Goal: Task Accomplishment & Management: Use online tool/utility

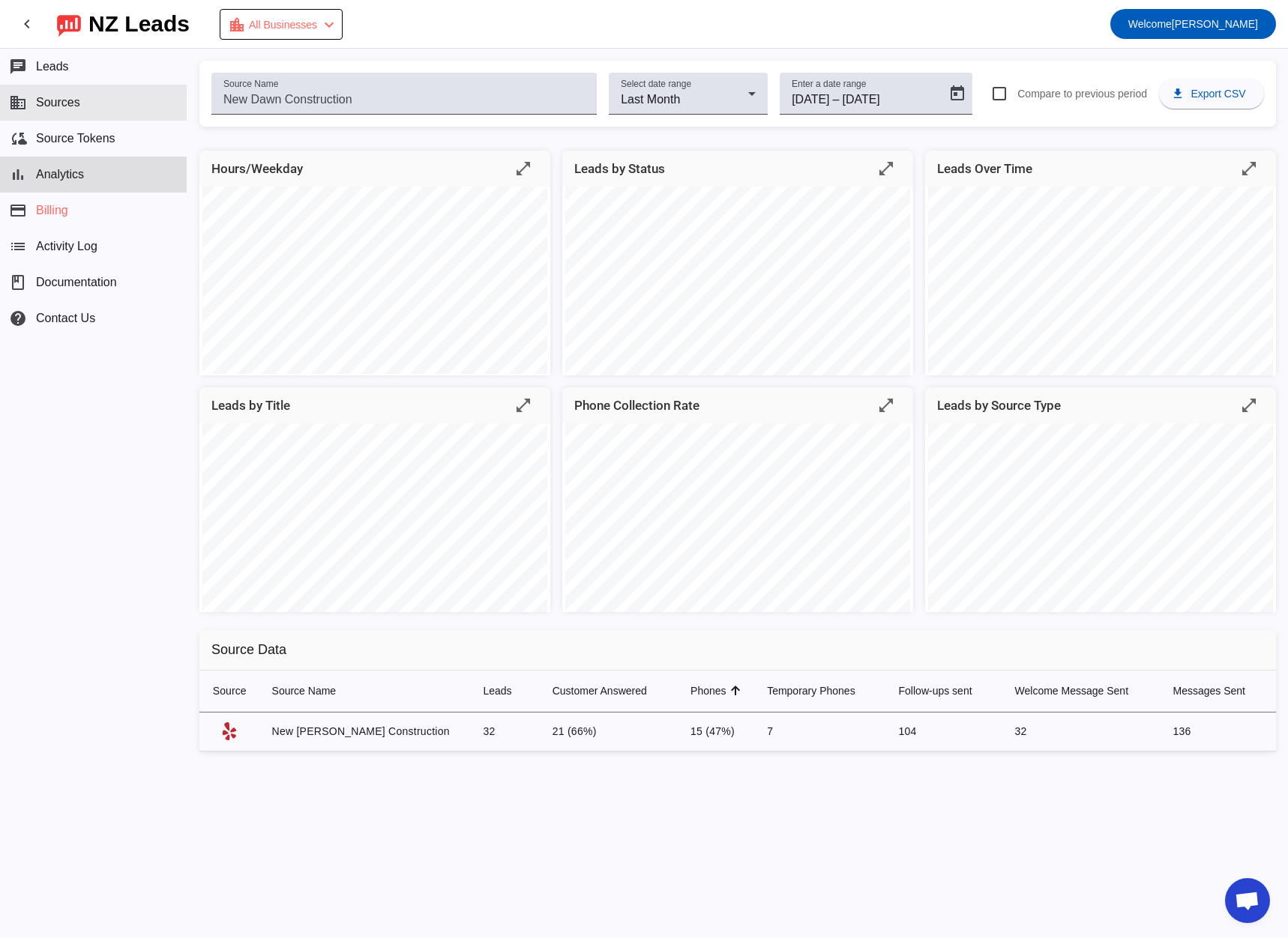
click at [54, 100] on span "Sources" at bounding box center [58, 102] width 44 height 13
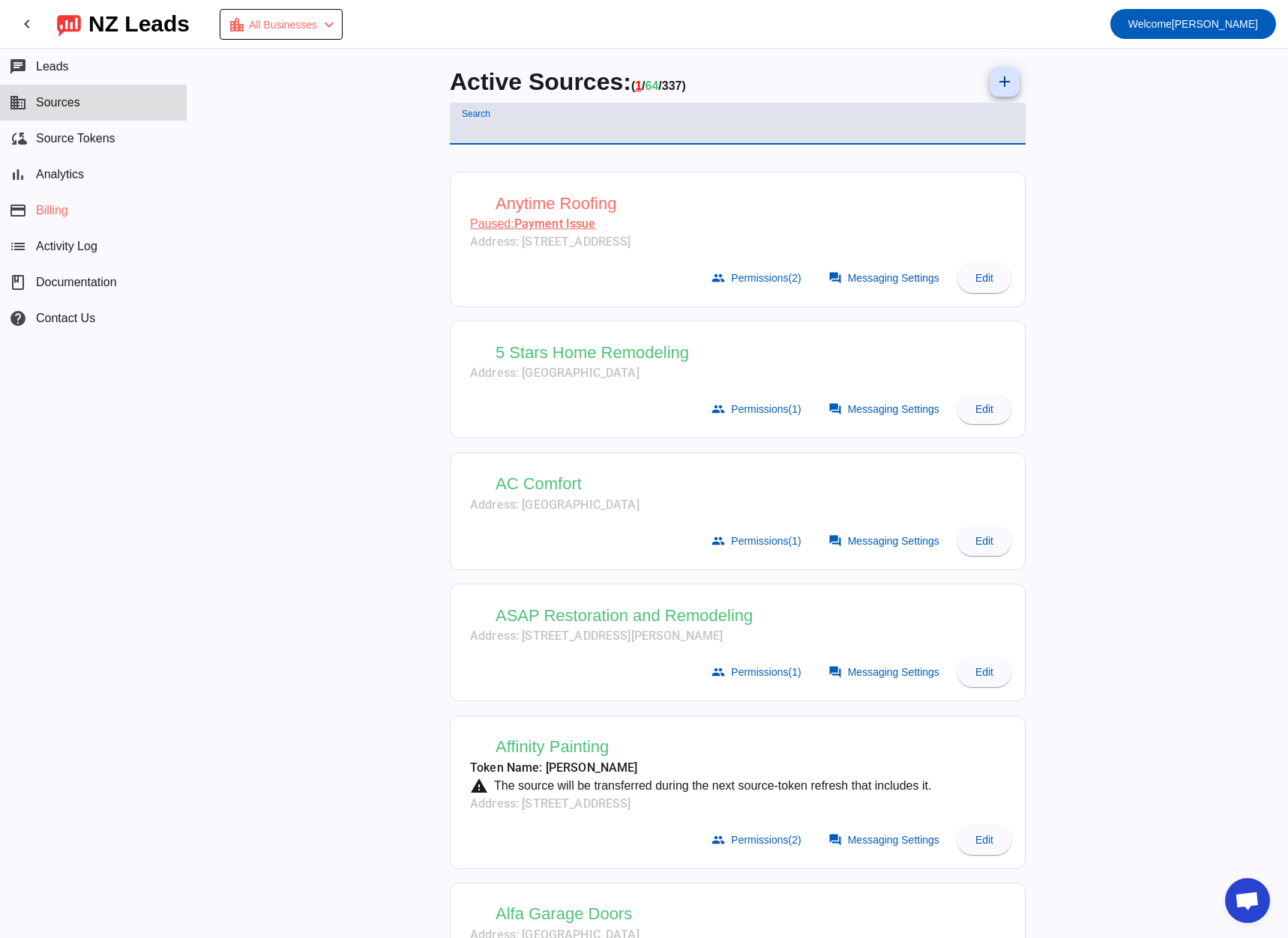
click at [500, 123] on input "Search" at bounding box center [737, 129] width 551 height 18
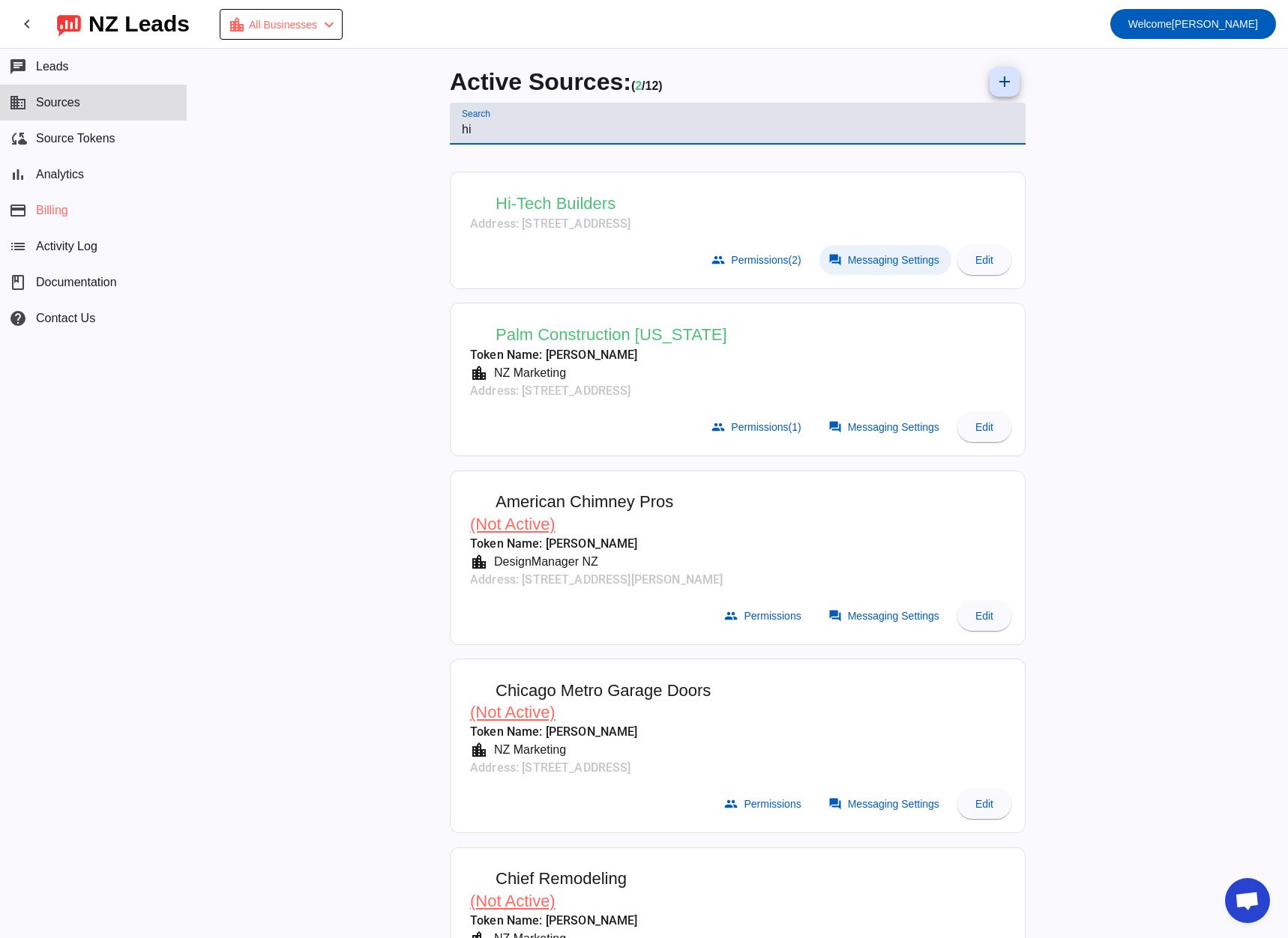
type input "hi"
click at [850, 263] on span "Messaging Settings" at bounding box center [893, 260] width 92 height 12
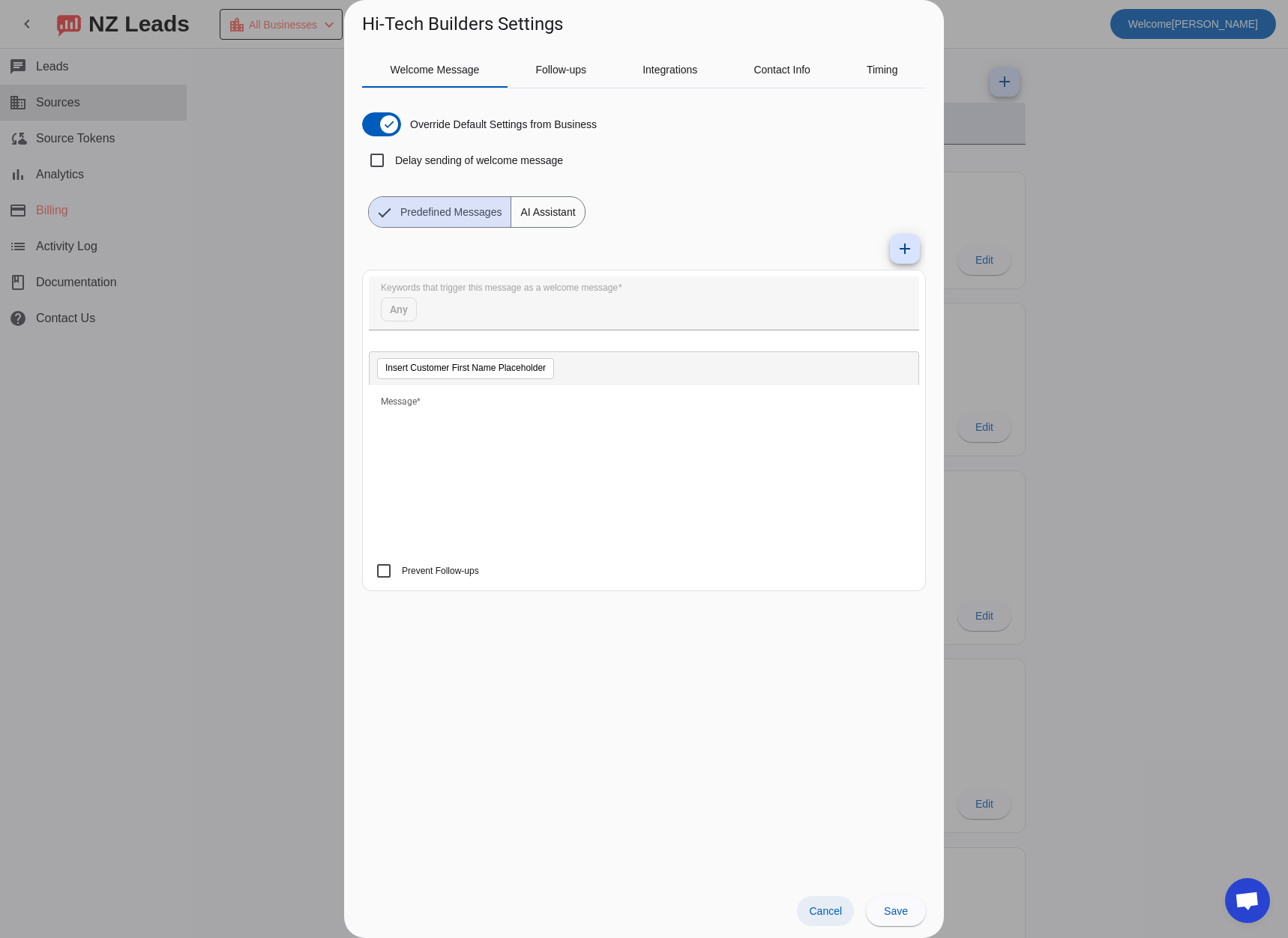
click at [809, 903] on span at bounding box center [826, 910] width 57 height 30
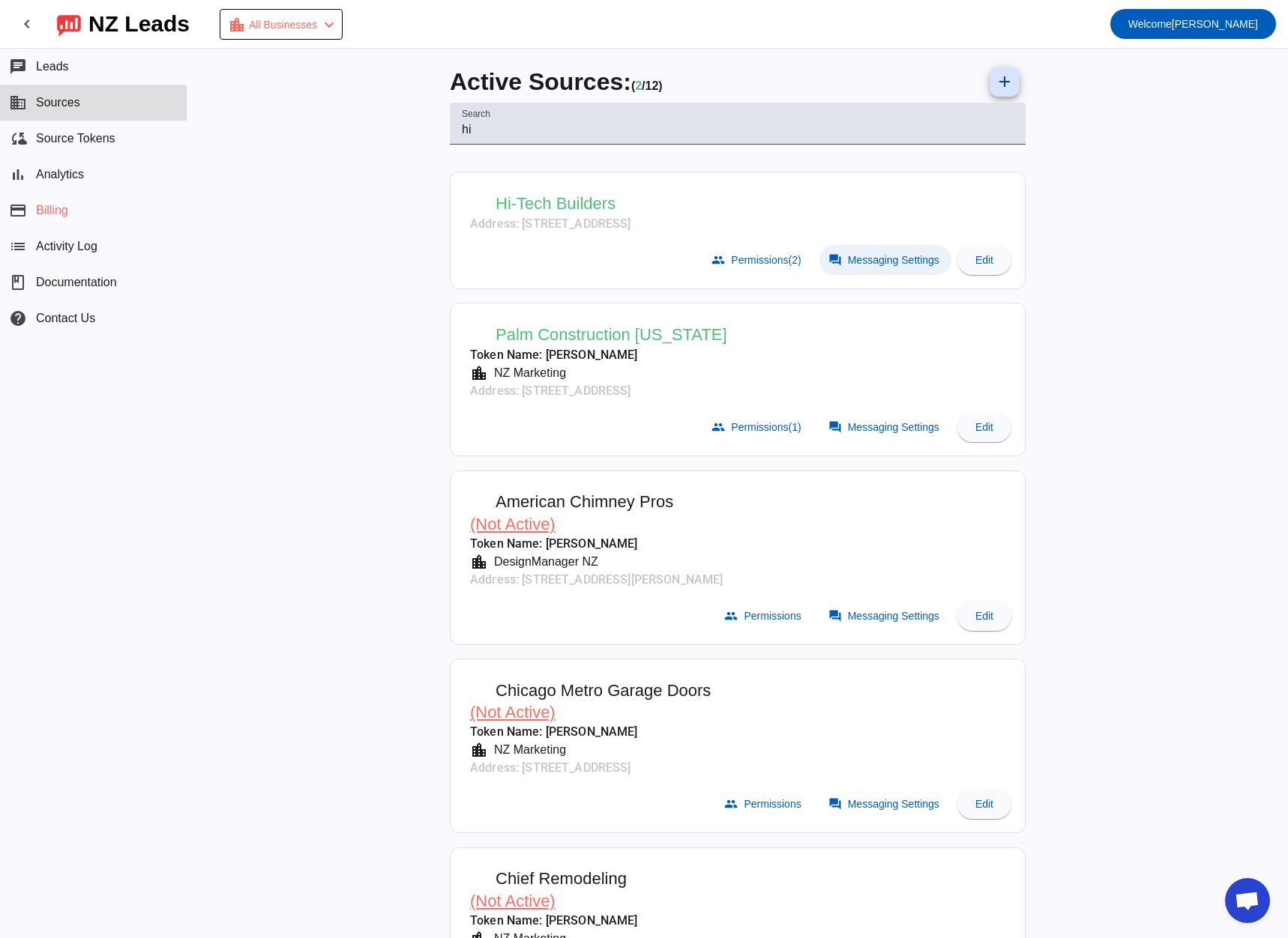
click at [858, 269] on span at bounding box center [886, 260] width 132 height 30
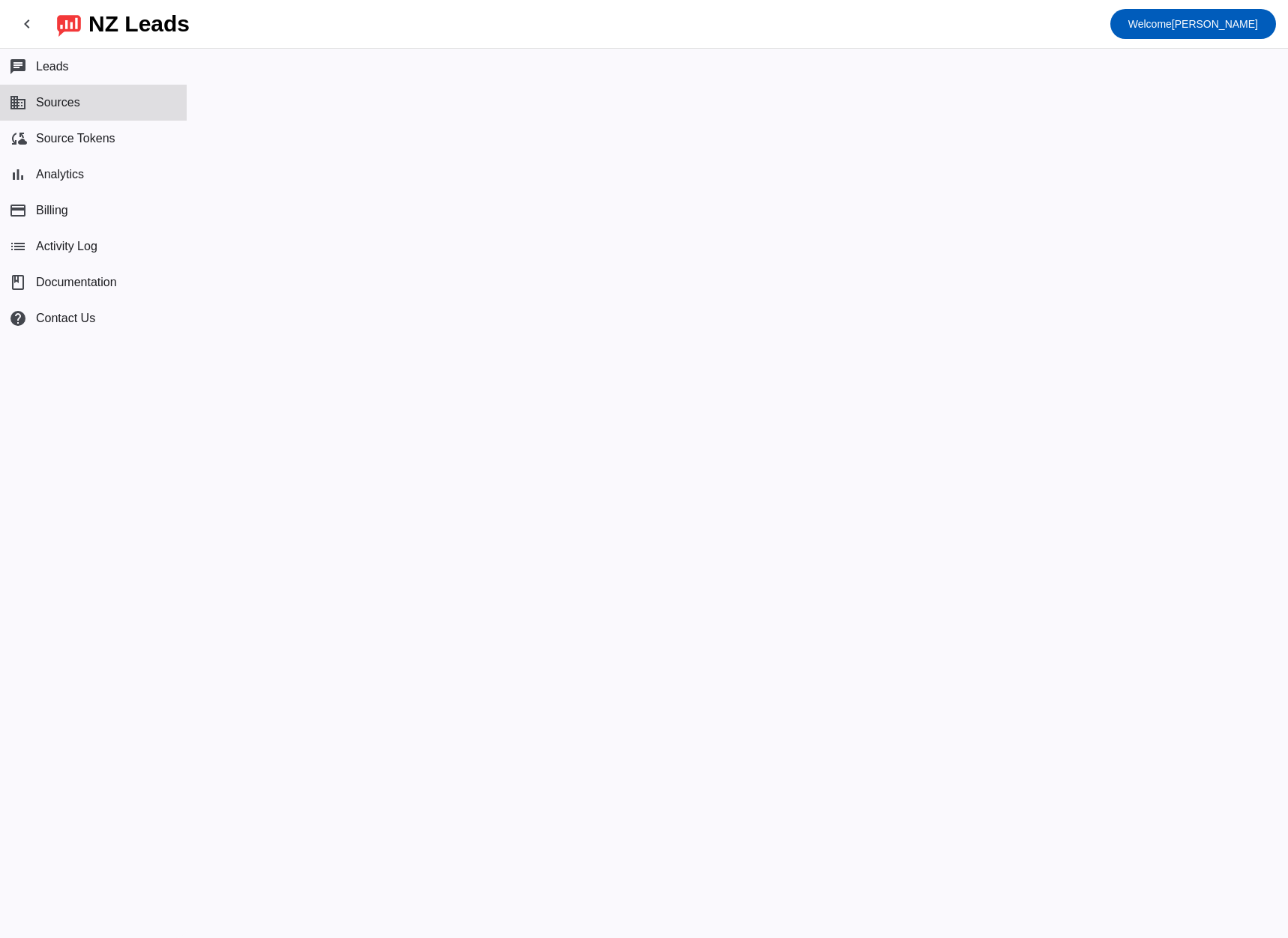
click at [438, 436] on mat-sidenav-content at bounding box center [738, 493] width 1101 height 889
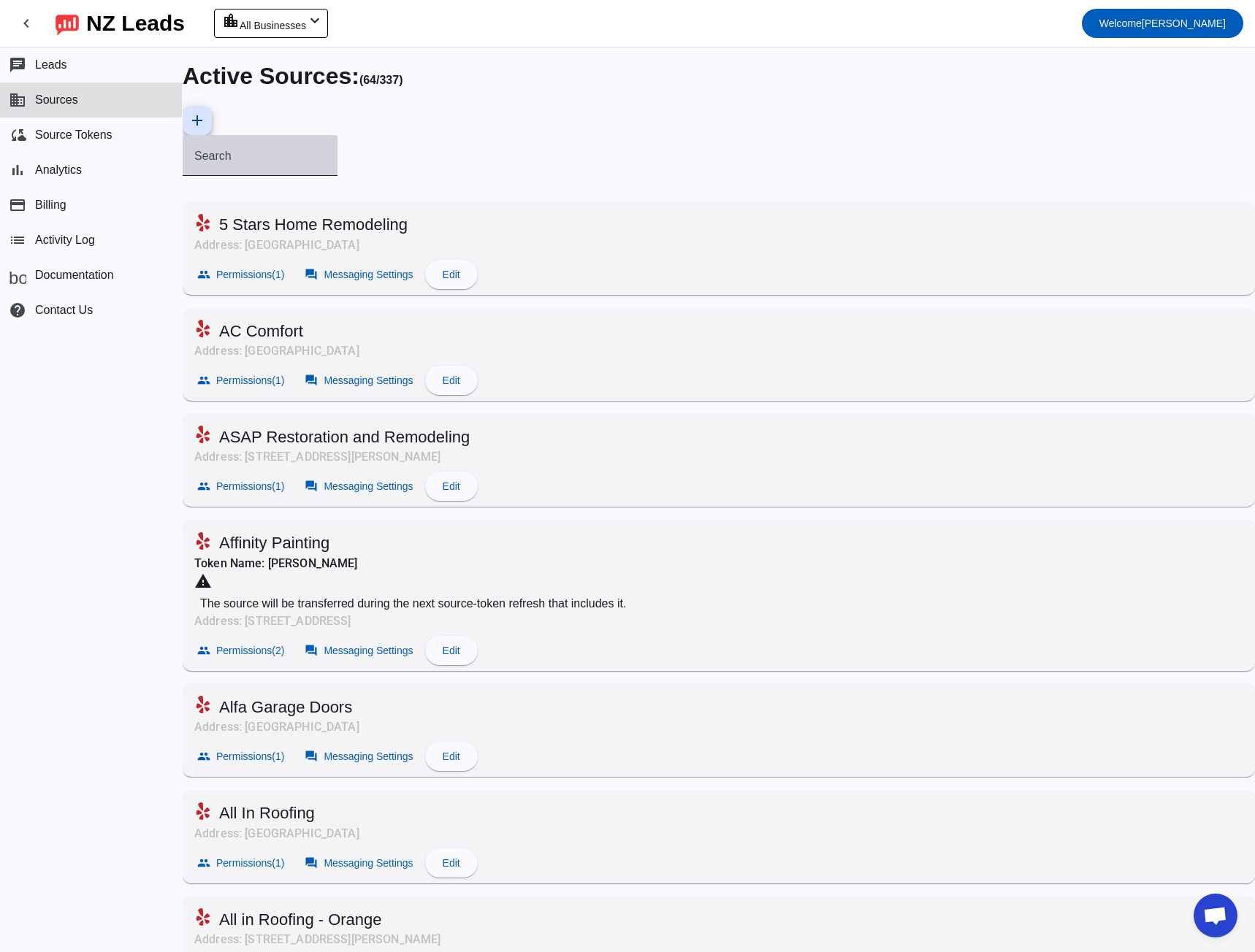
click at [326, 135] on div "Search" at bounding box center [260, 155] width 131 height 41
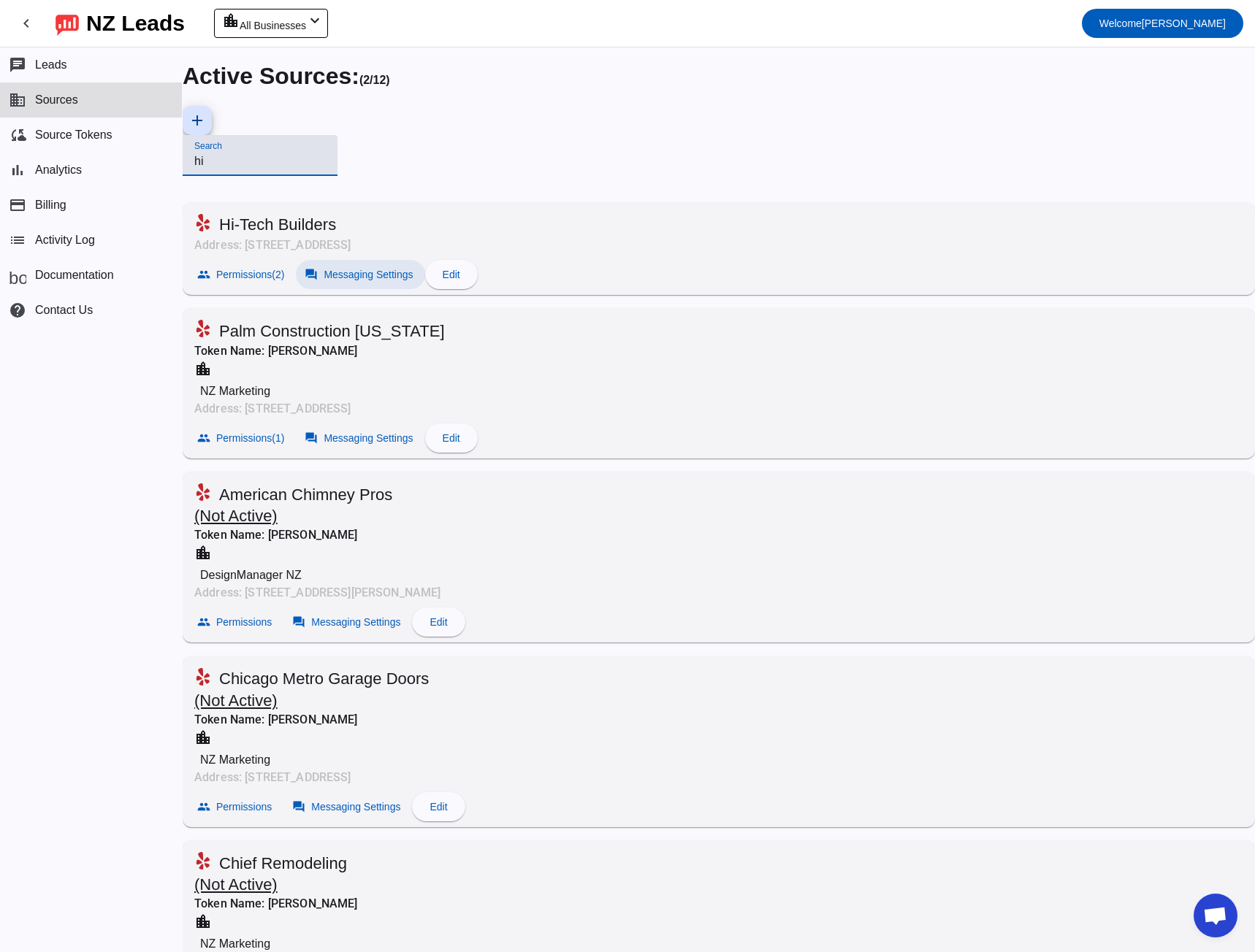
type input "hi"
click at [425, 257] on span at bounding box center [360, 275] width 128 height 35
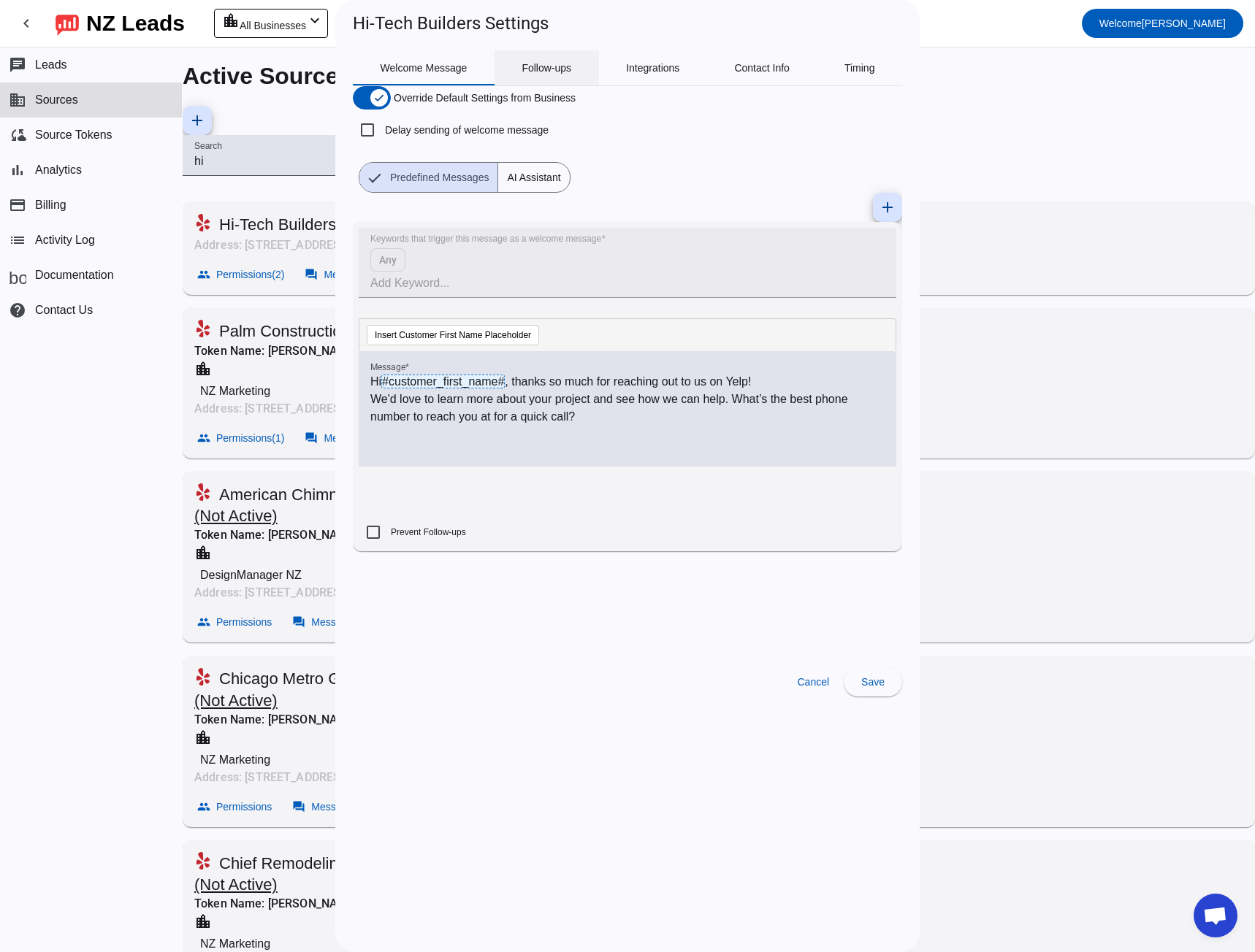
click at [551, 62] on span "Follow-ups" at bounding box center [546, 67] width 49 height 10
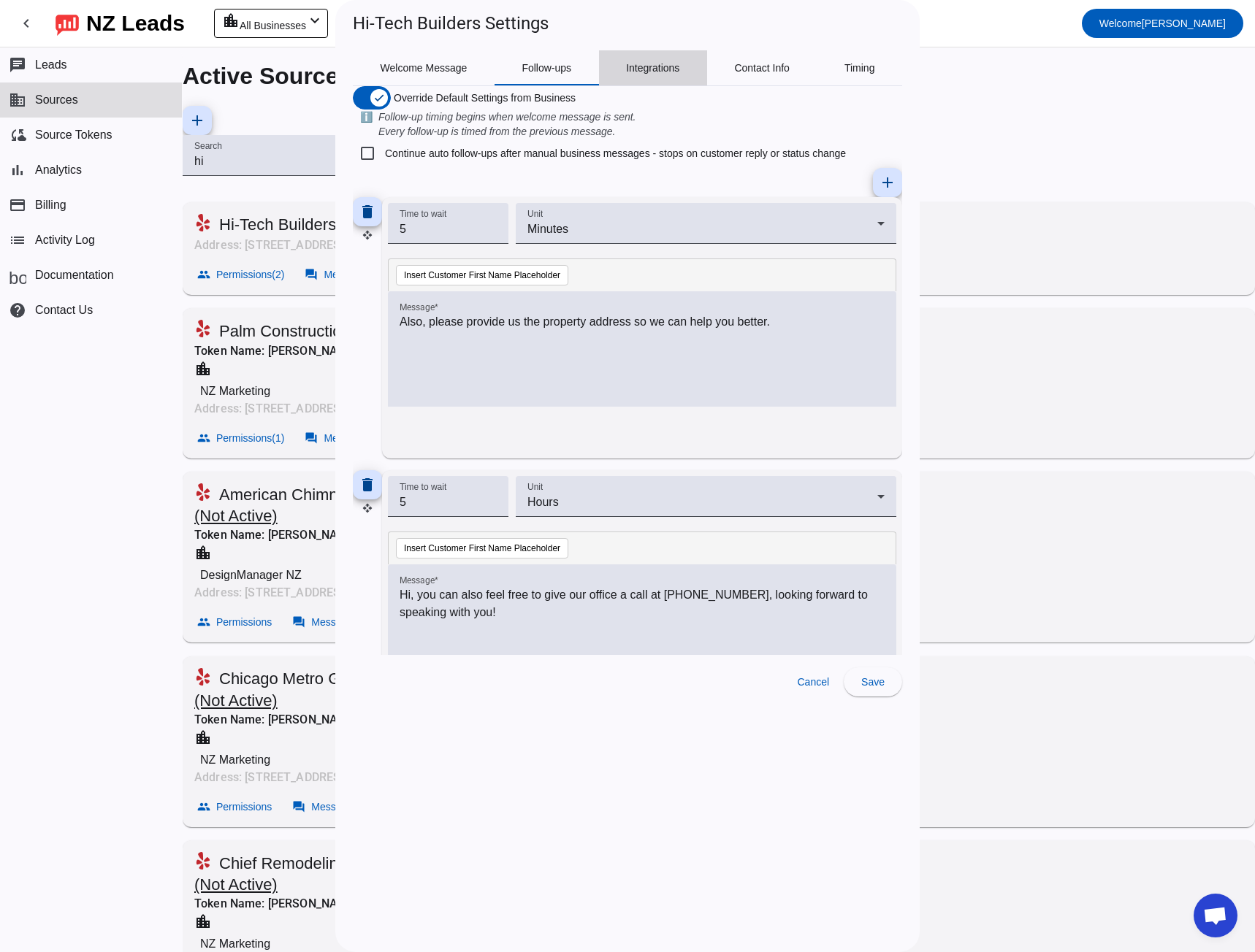
click at [638, 66] on span "Integrations" at bounding box center [652, 67] width 53 height 10
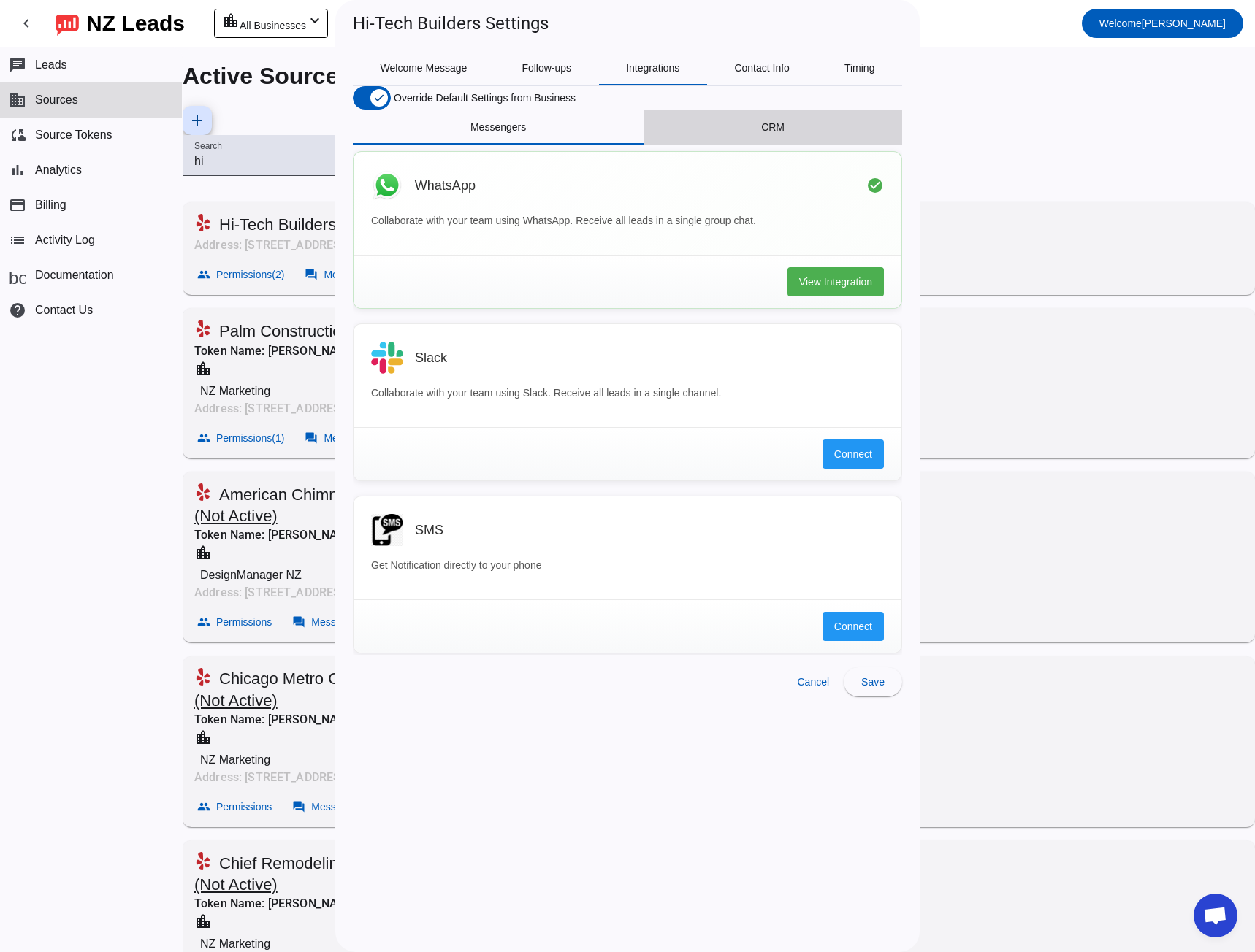
click at [775, 132] on span "CRM" at bounding box center [773, 127] width 23 height 10
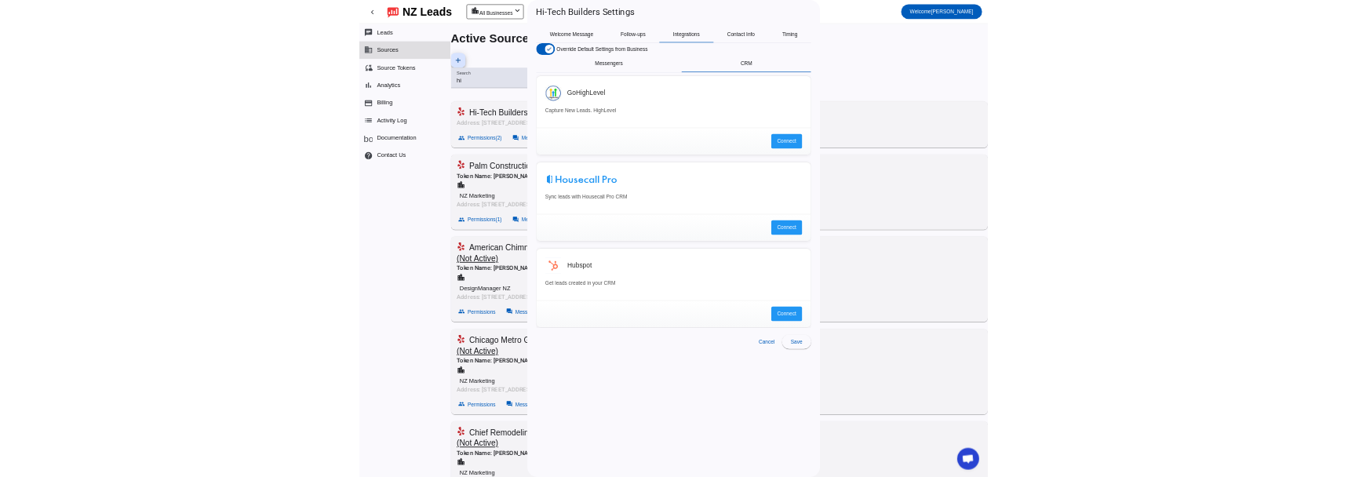
scroll to position [78, 0]
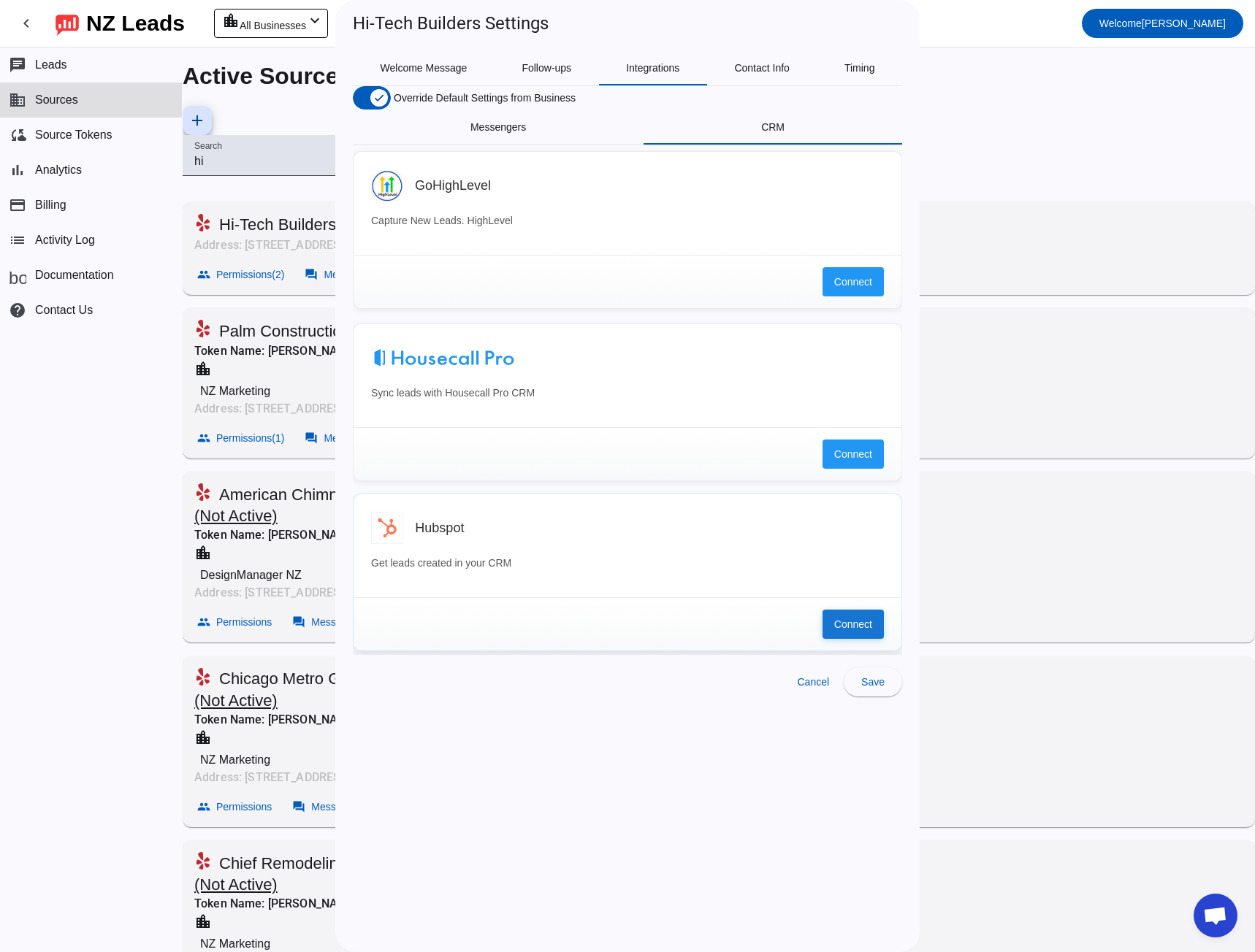
click at [847, 617] on span "Connect" at bounding box center [853, 624] width 38 height 15
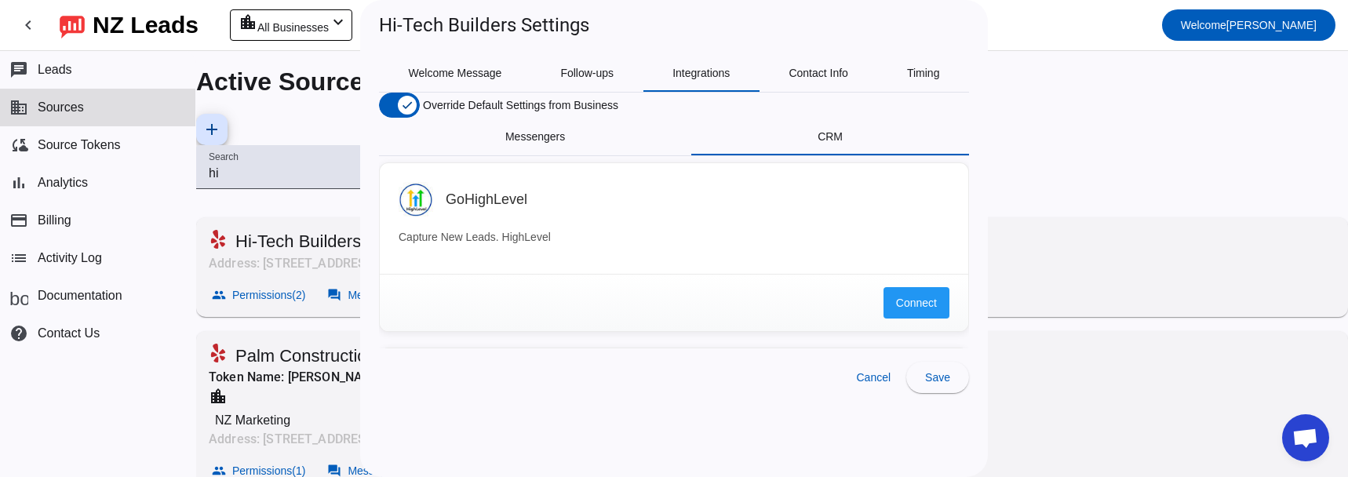
scroll to position [471, 0]
click at [295, 246] on div at bounding box center [674, 238] width 1348 height 477
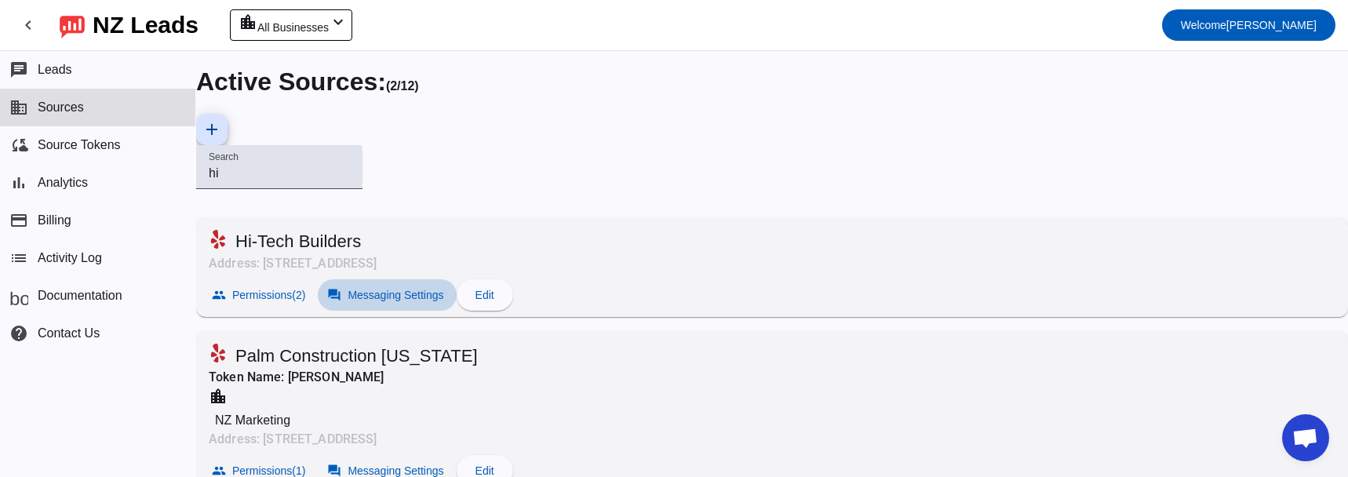
click at [443, 289] on span "Messaging Settings" at bounding box center [396, 295] width 96 height 13
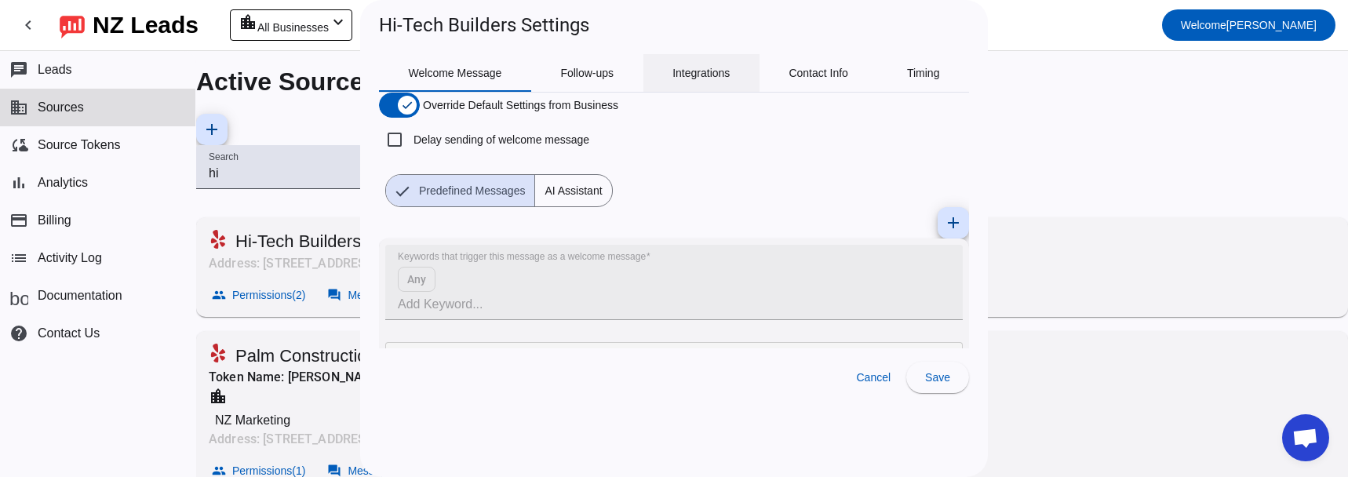
click at [708, 77] on span "Integrations" at bounding box center [700, 72] width 57 height 11
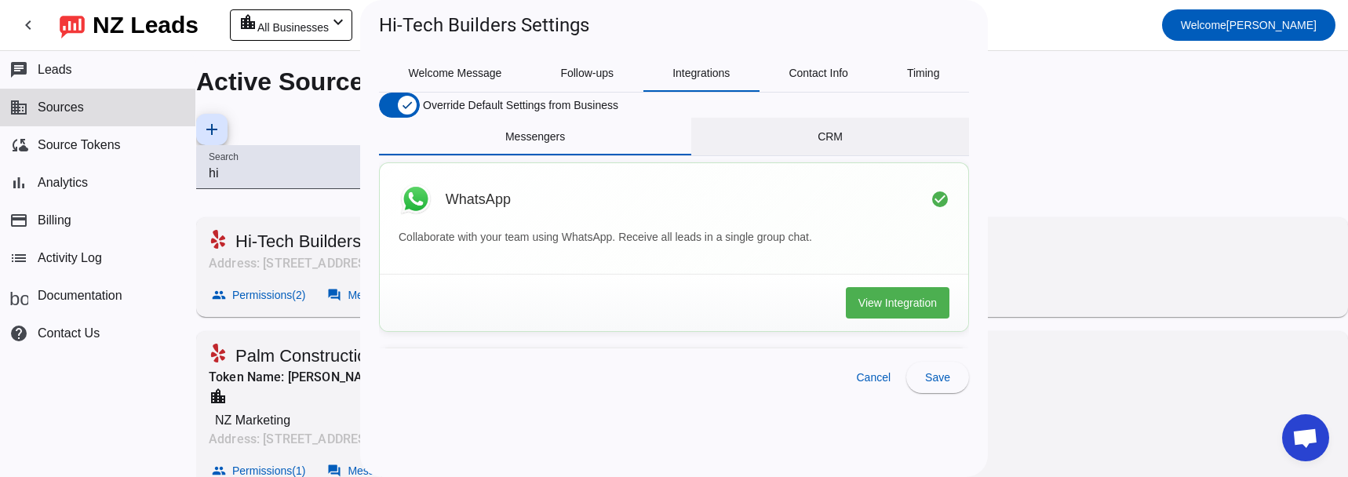
click at [797, 155] on div "CRM" at bounding box center [830, 137] width 278 height 38
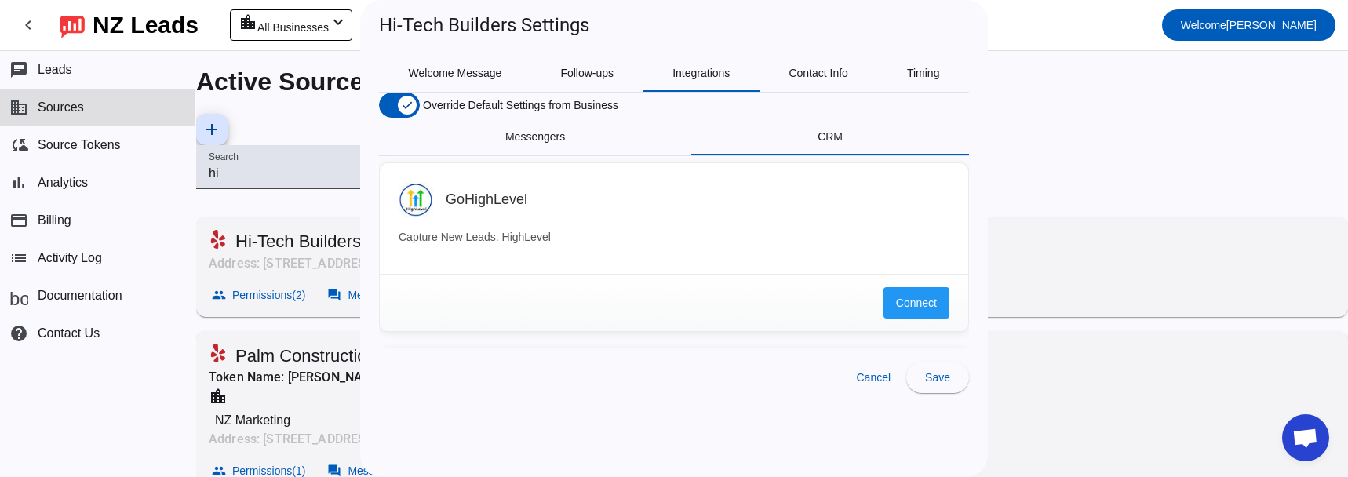
scroll to position [392, 0]
drag, startPoint x: 680, startPoint y: 315, endPoint x: 702, endPoint y: 312, distance: 22.2
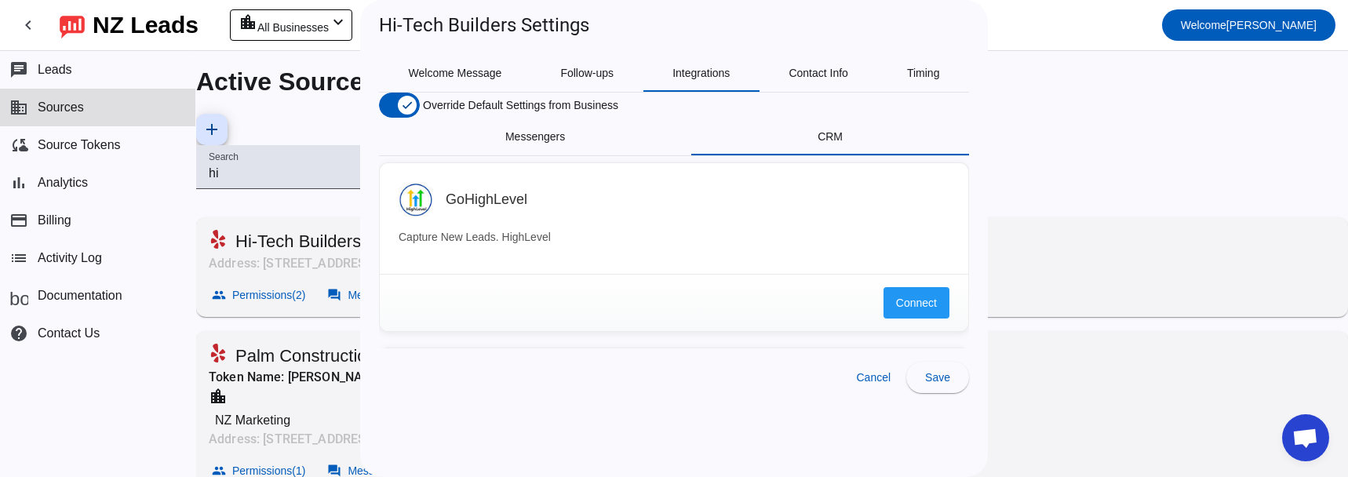
copy p "Private Apps"
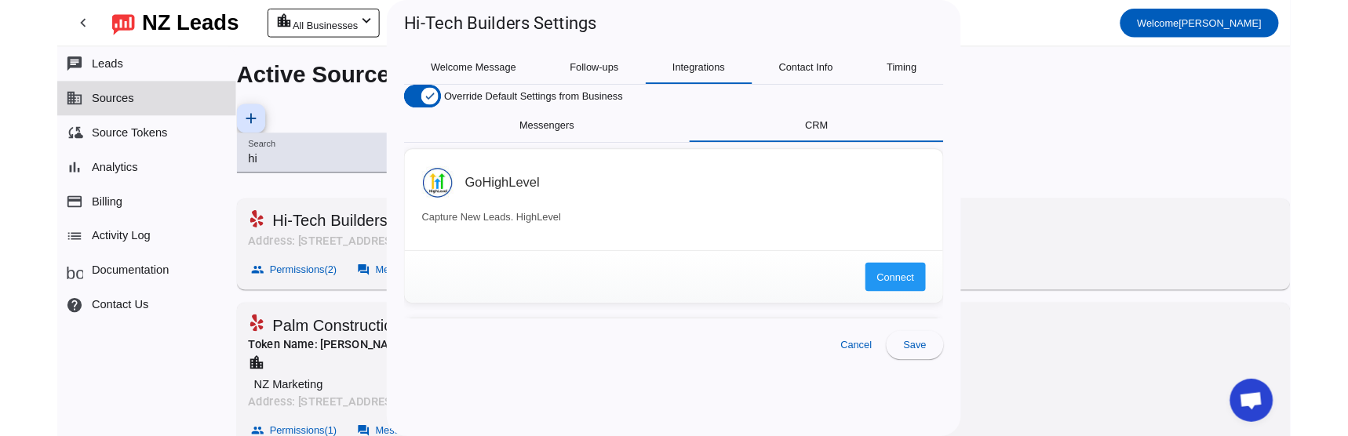
scroll to position [471, 0]
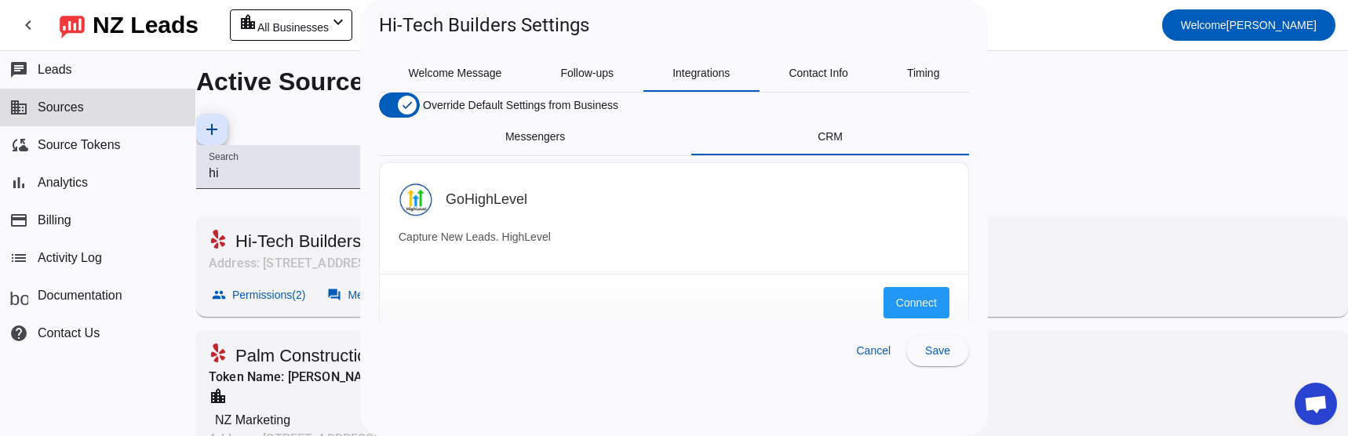
copy div "crm.objects.contacts.write"
drag, startPoint x: 480, startPoint y: 338, endPoint x: 458, endPoint y: 332, distance: 22.8
paste input "pat-na2-d9ef701b-7777-4b2e-9dc4-a0af77704d54"
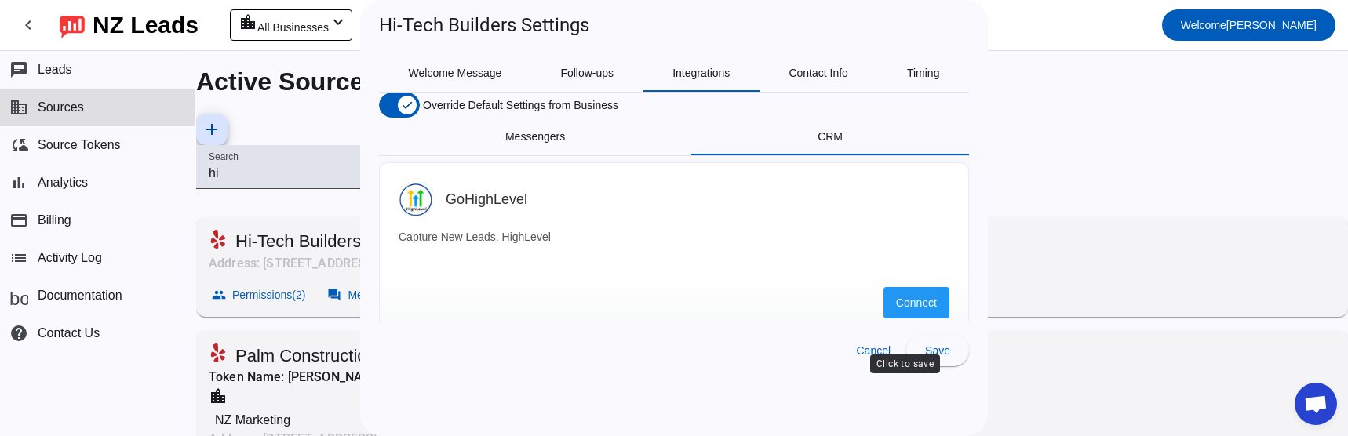
type input "pat-na2-d9ef701b-7777-4b2e-9dc4-a0af77704d54"
click at [931, 357] on span "Save" at bounding box center [937, 350] width 25 height 13
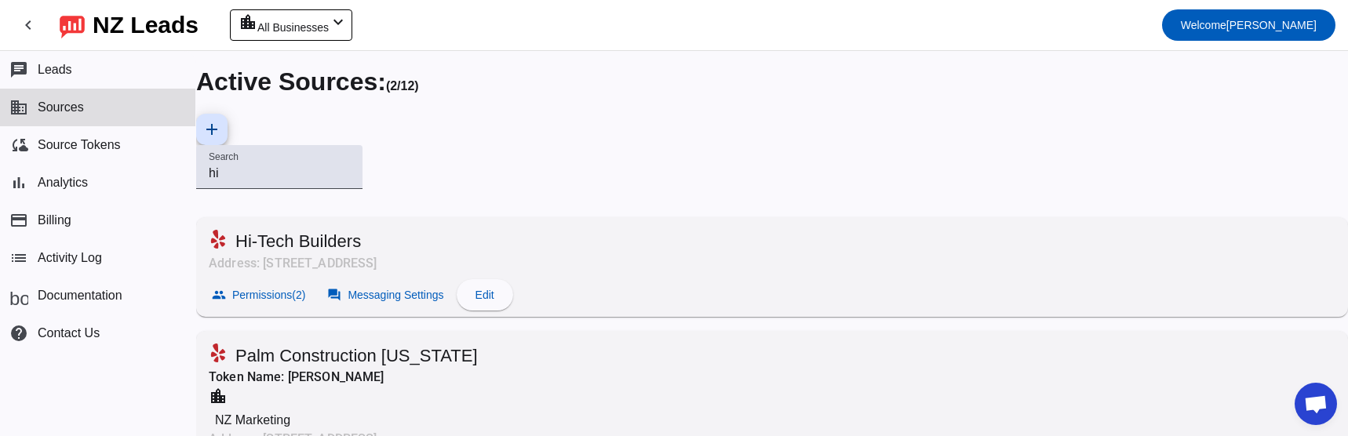
scroll to position [0, 0]
click at [443, 289] on span "Messaging Settings" at bounding box center [396, 295] width 96 height 13
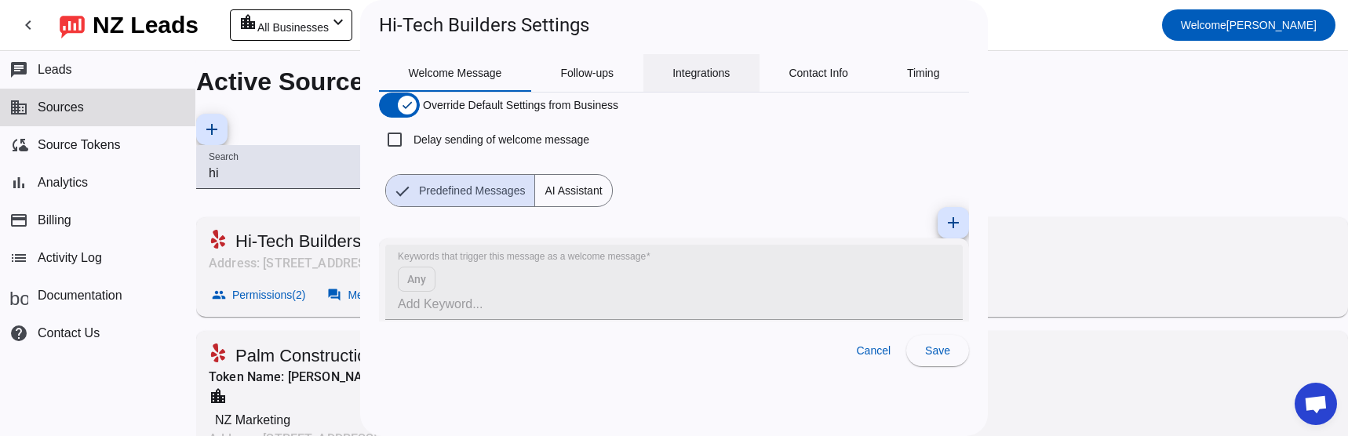
click at [695, 75] on span "Integrations" at bounding box center [700, 72] width 57 height 11
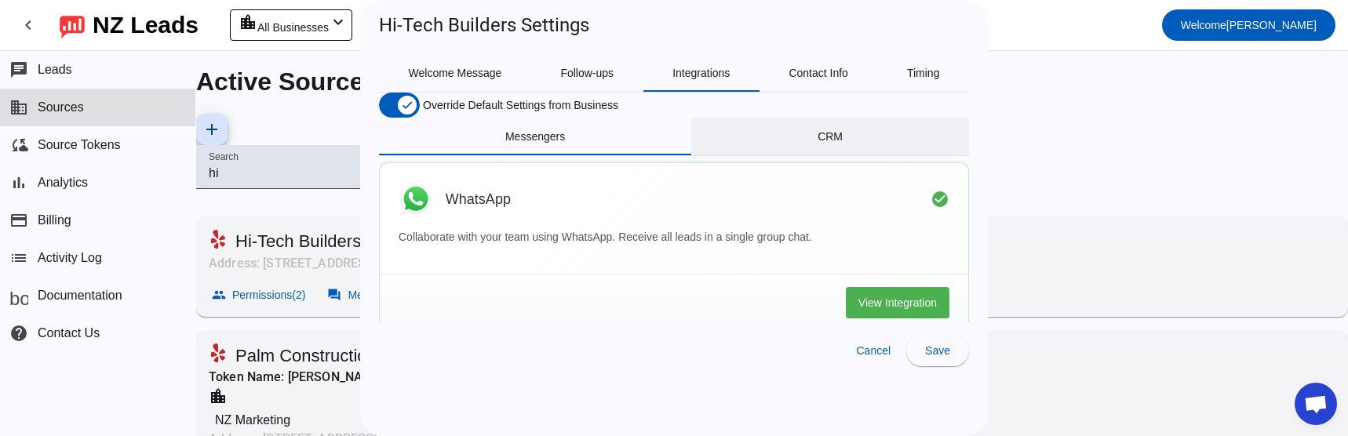
click at [824, 155] on span "CRM" at bounding box center [830, 137] width 25 height 38
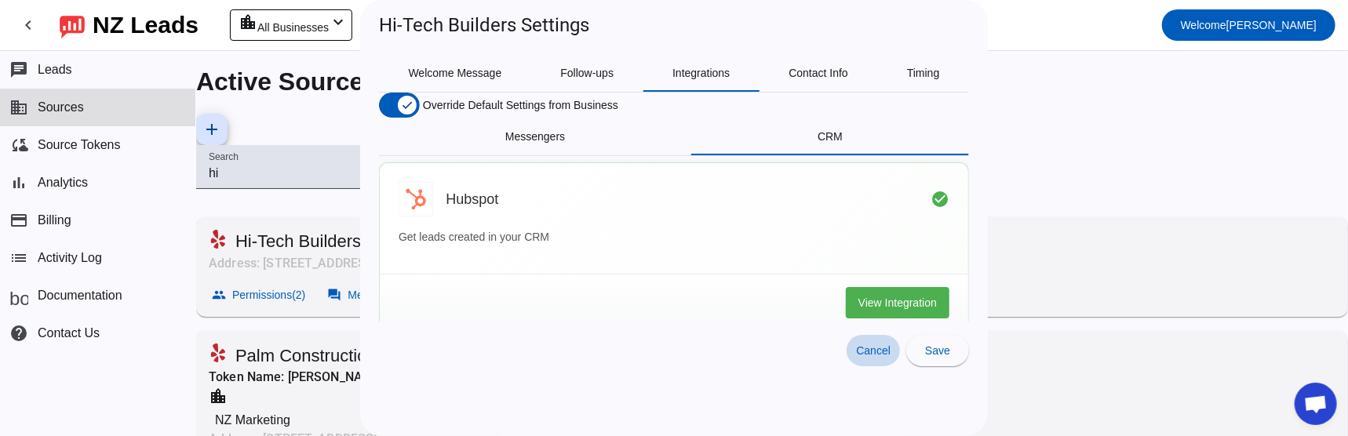
click at [883, 370] on span at bounding box center [873, 351] width 53 height 38
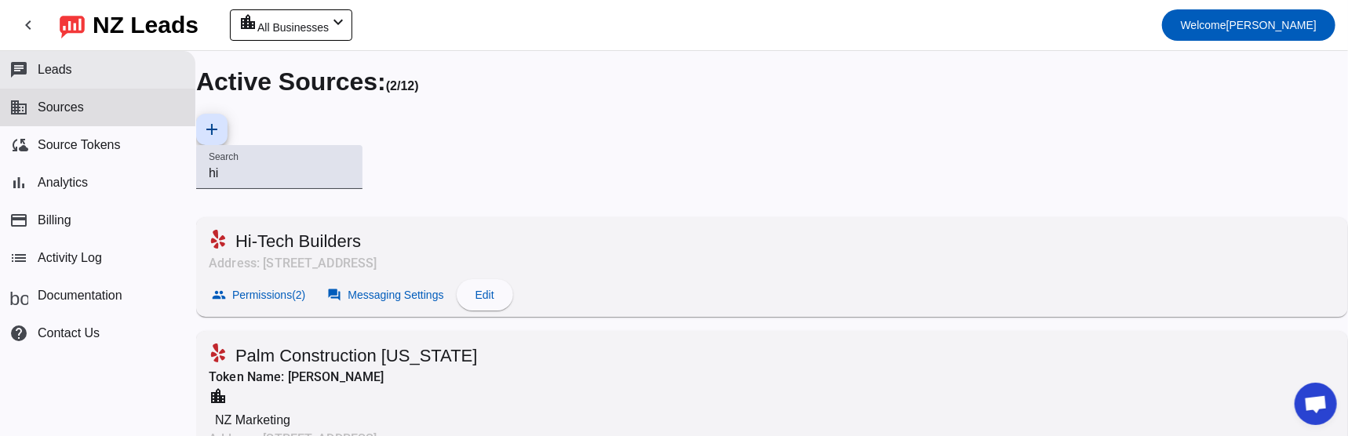
click at [53, 82] on button "chat Leads" at bounding box center [97, 70] width 195 height 38
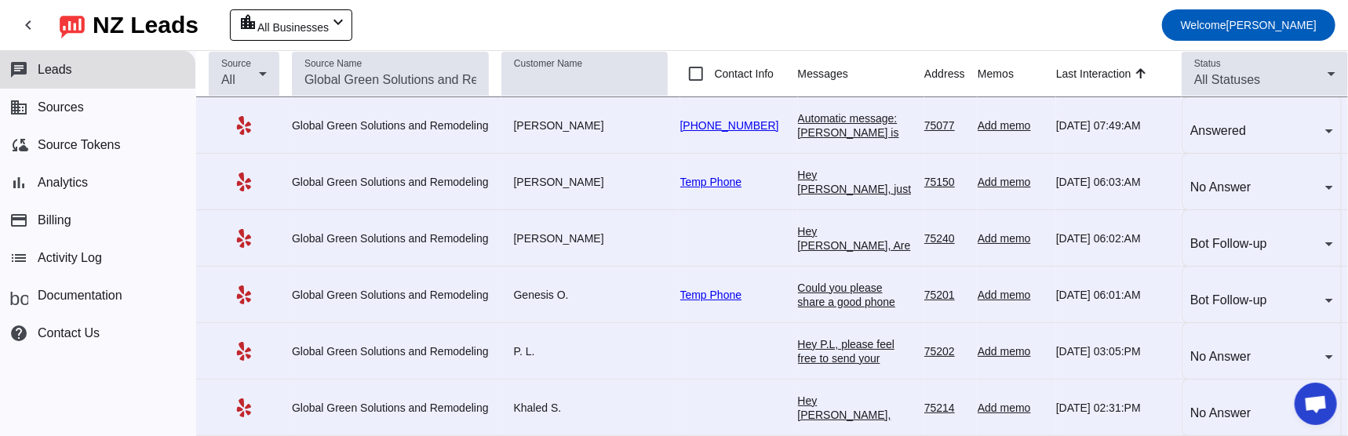
click at [846, 111] on div "Automatic message: [PERSON_NAME] is no longer pursuing this job." at bounding box center [855, 139] width 114 height 56
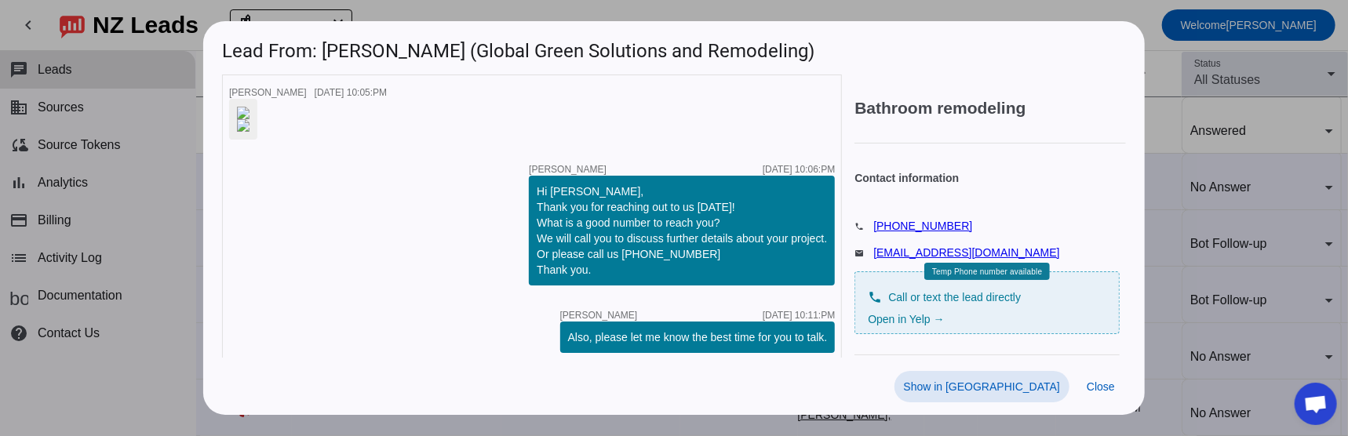
scroll to position [628, 0]
click at [1109, 393] on span "Close" at bounding box center [1101, 387] width 28 height 13
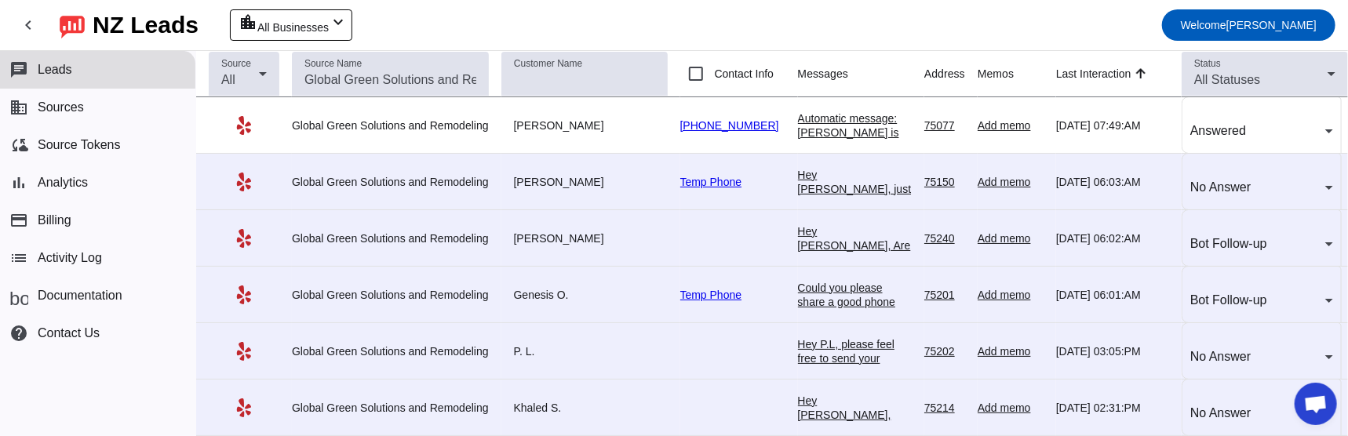
click at [810, 168] on div "Hey [PERSON_NAME], just checking in to see if you still need help with your pro…" at bounding box center [855, 231] width 114 height 127
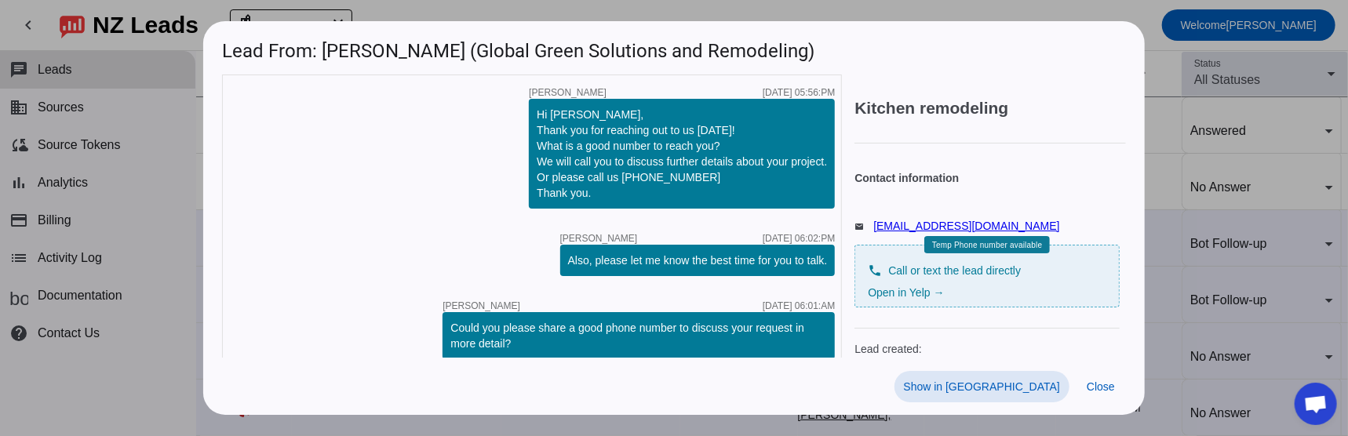
scroll to position [257, 0]
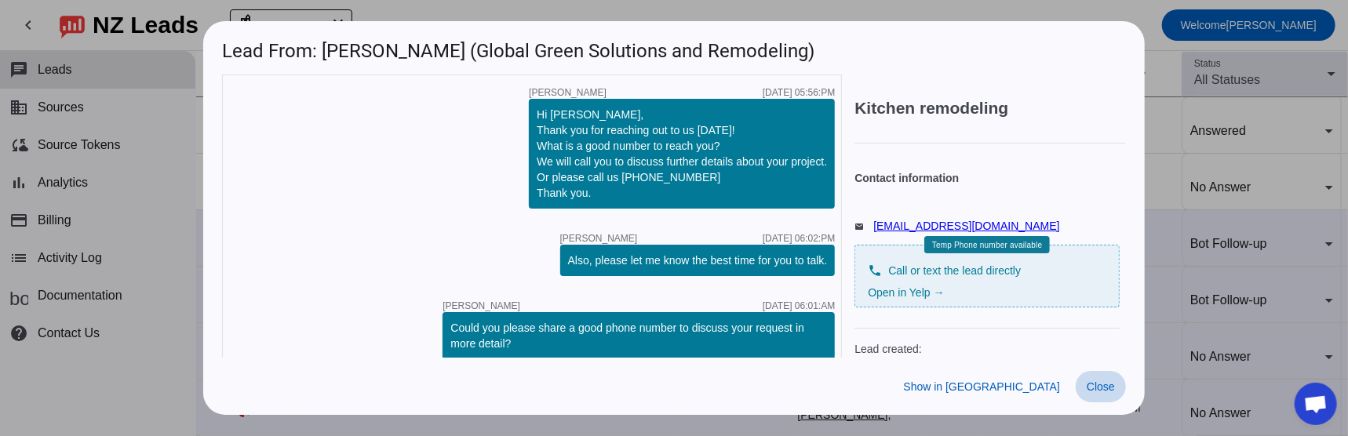
click at [1102, 393] on span "Close" at bounding box center [1101, 387] width 28 height 13
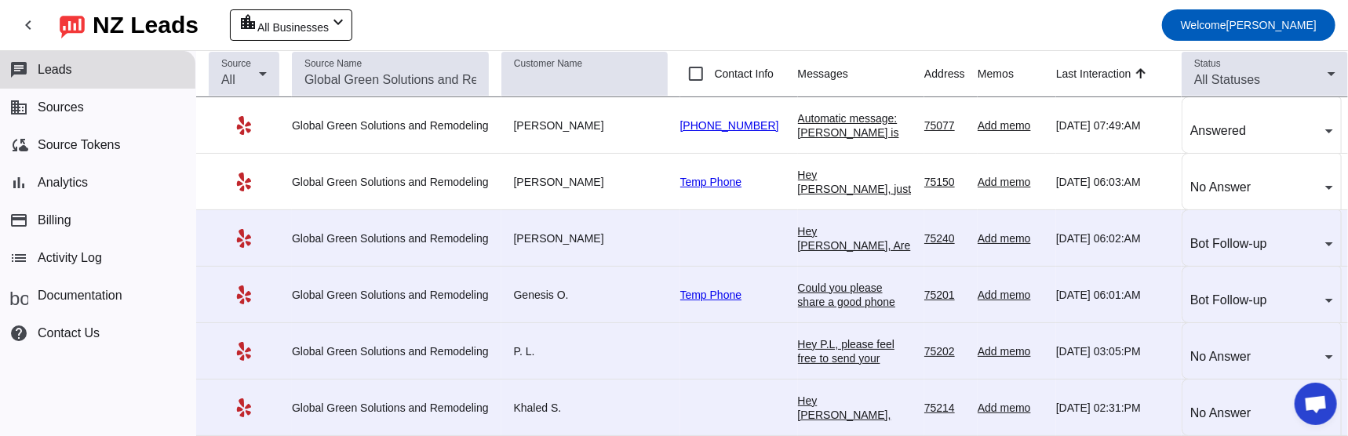
click at [831, 224] on div "Hey [PERSON_NAME], Are you still interested in getting an estimate? Is there a …" at bounding box center [855, 273] width 114 height 99
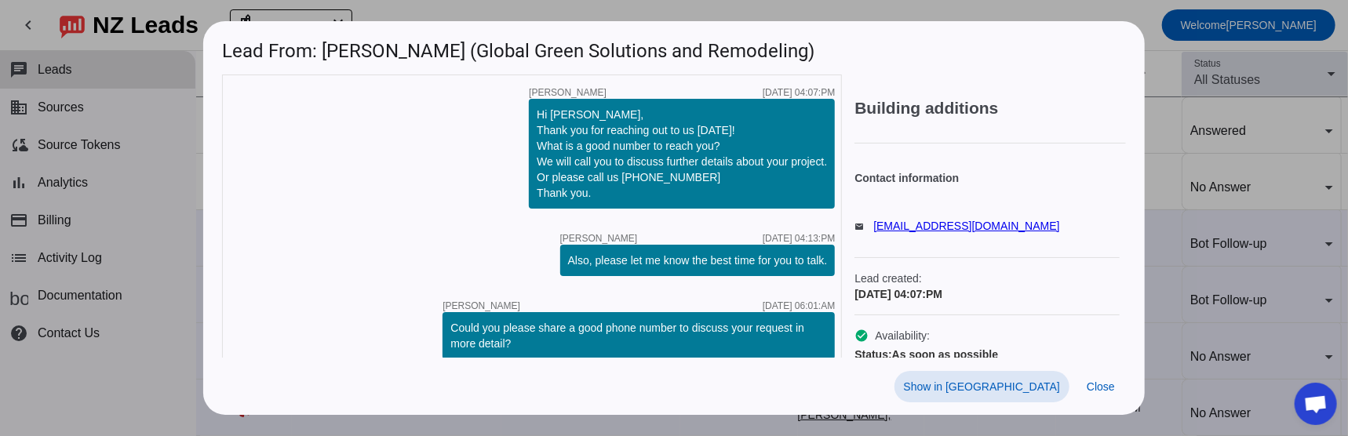
scroll to position [0, 0]
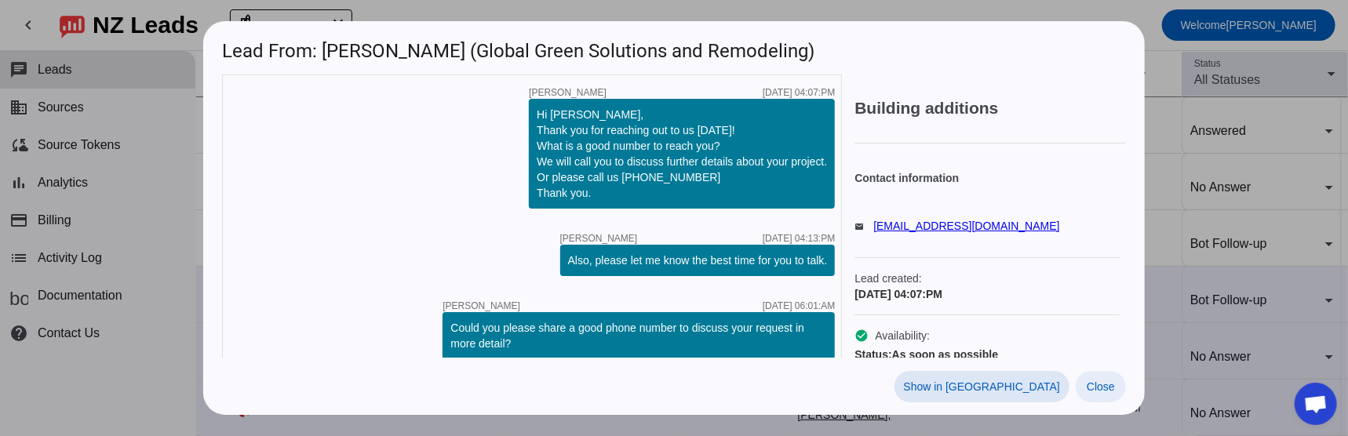
click at [1097, 393] on span "Close" at bounding box center [1101, 387] width 28 height 13
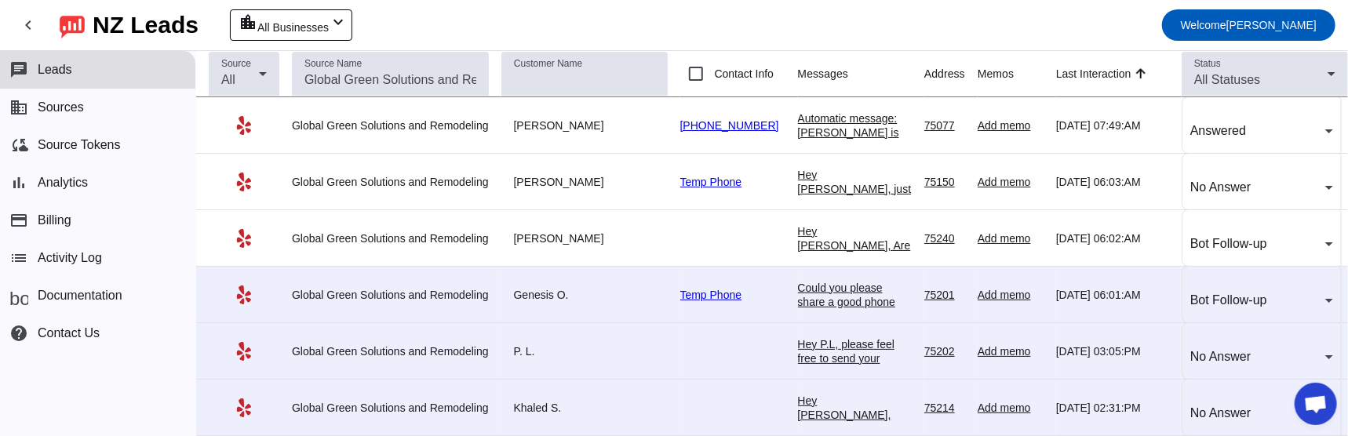
click at [838, 281] on div "Could you please share a good phone number to discuss your request in more deta…" at bounding box center [855, 309] width 114 height 56
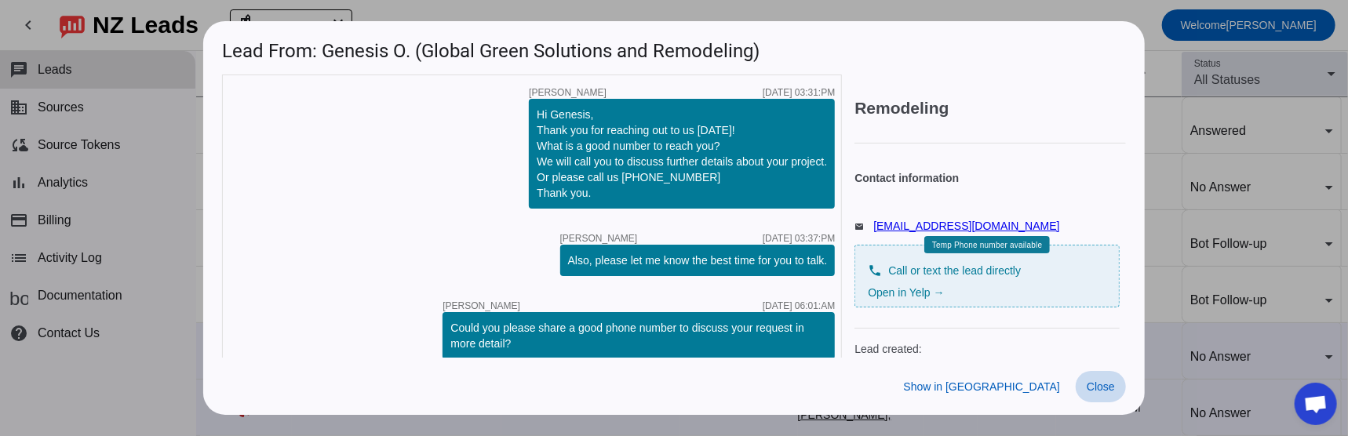
click at [1095, 393] on span "Close" at bounding box center [1101, 387] width 28 height 13
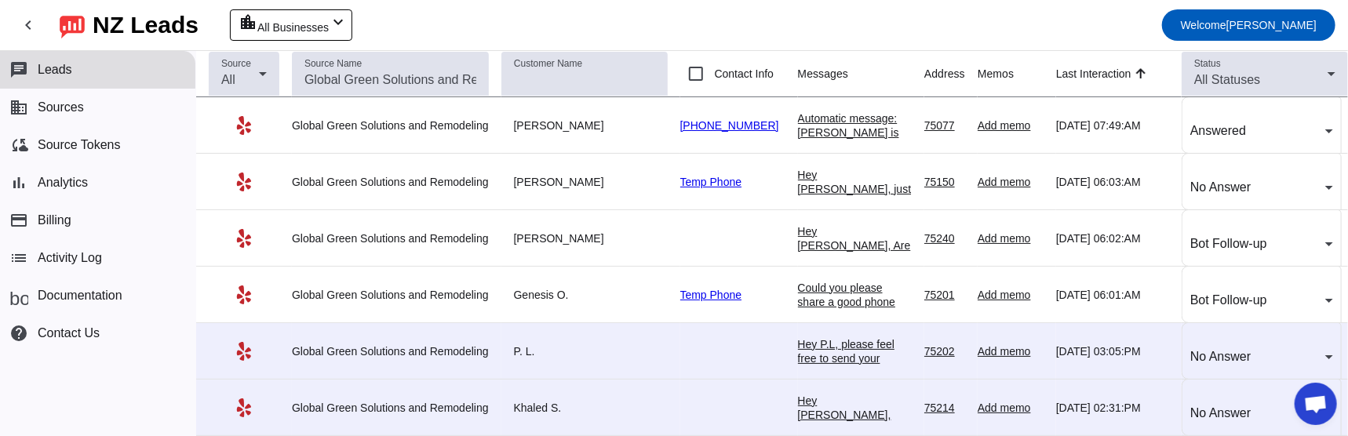
click at [78, 65] on button "chat Leads" at bounding box center [97, 70] width 195 height 38
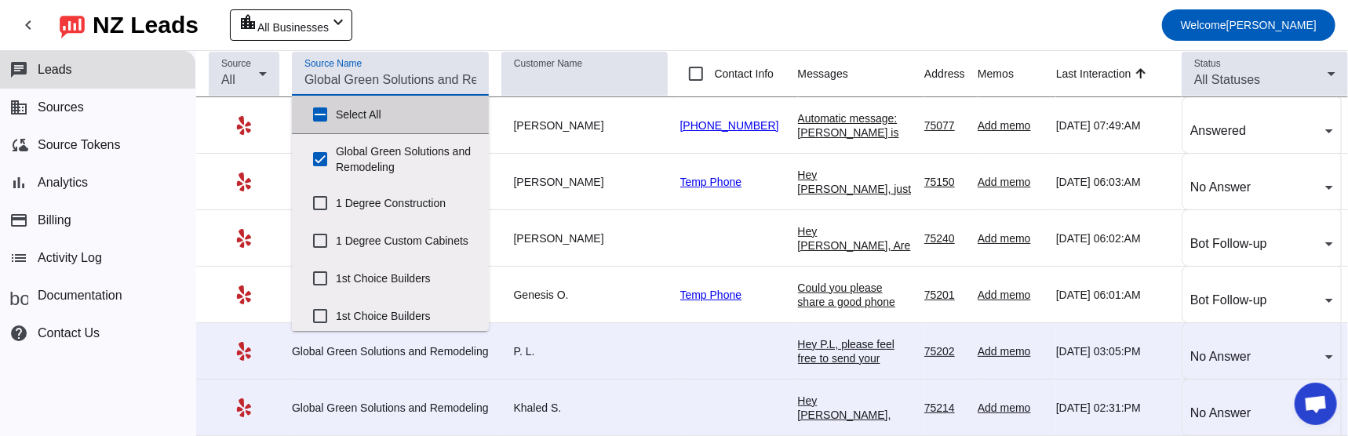
click at [371, 81] on input "Source Name" at bounding box center [390, 80] width 172 height 19
click at [313, 118] on input "Select All" at bounding box center [319, 114] width 31 height 31
checkbox input "true"
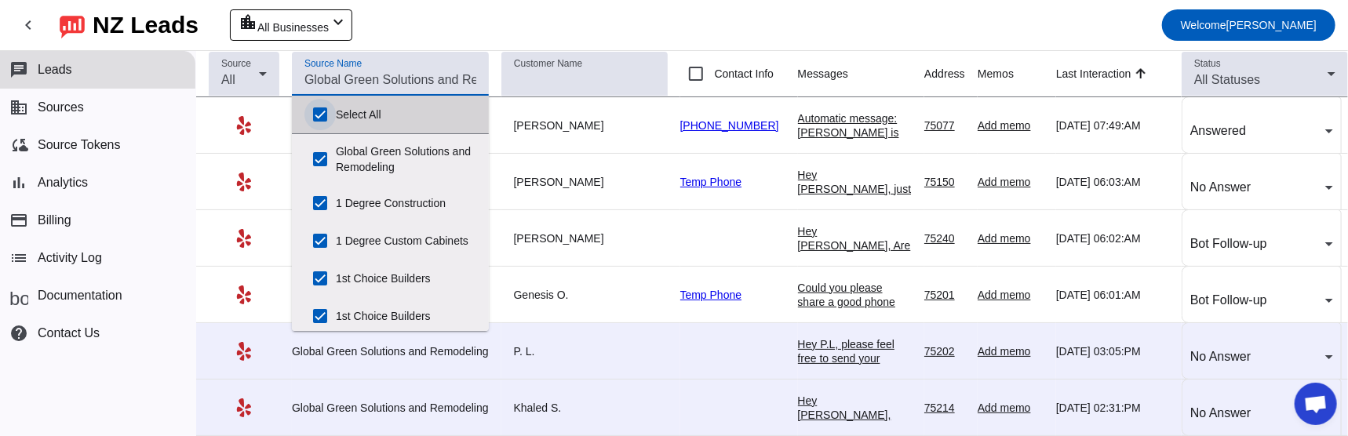
checkbox input "true"
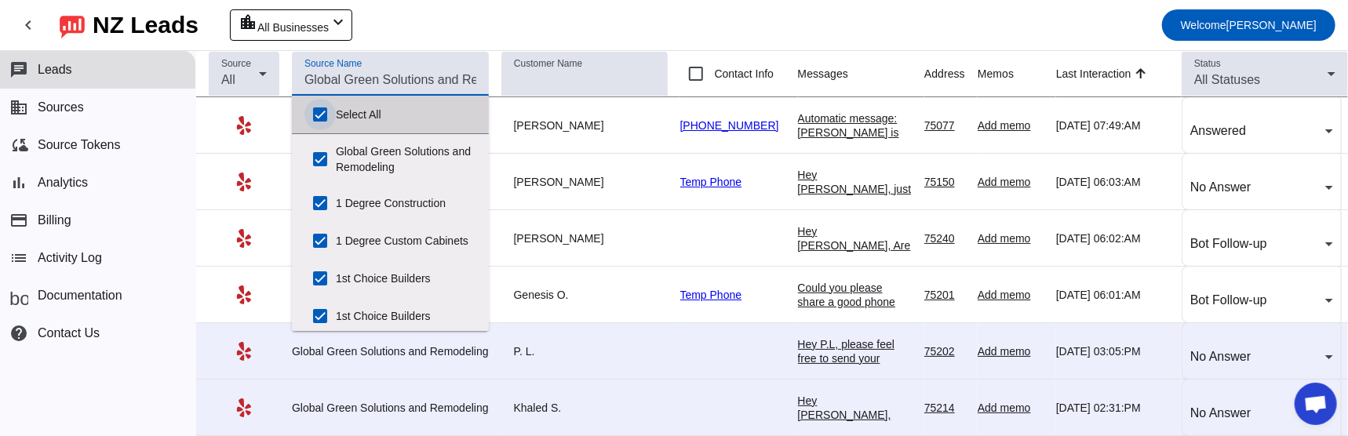
checkbox input "true"
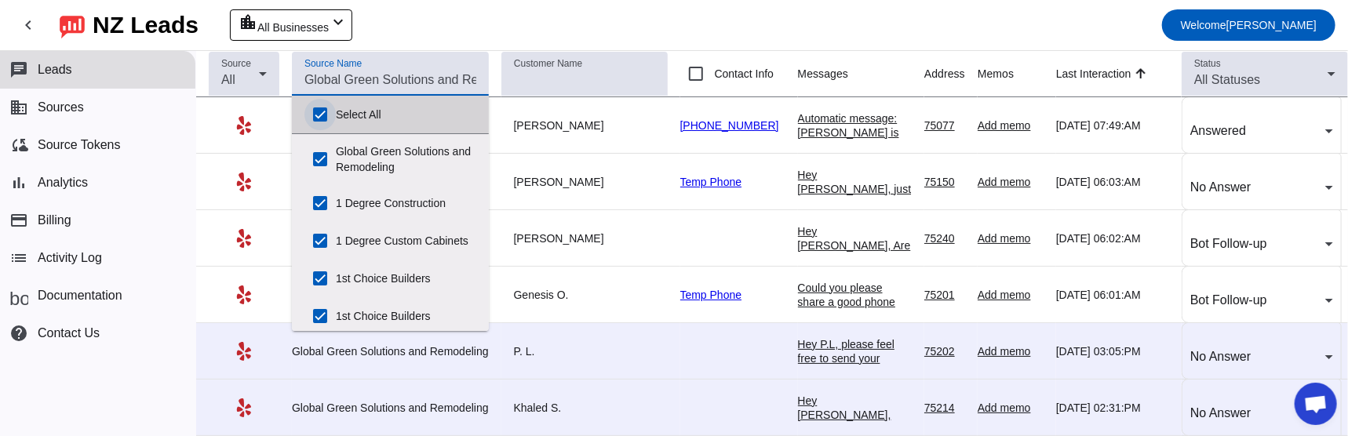
checkbox input "true"
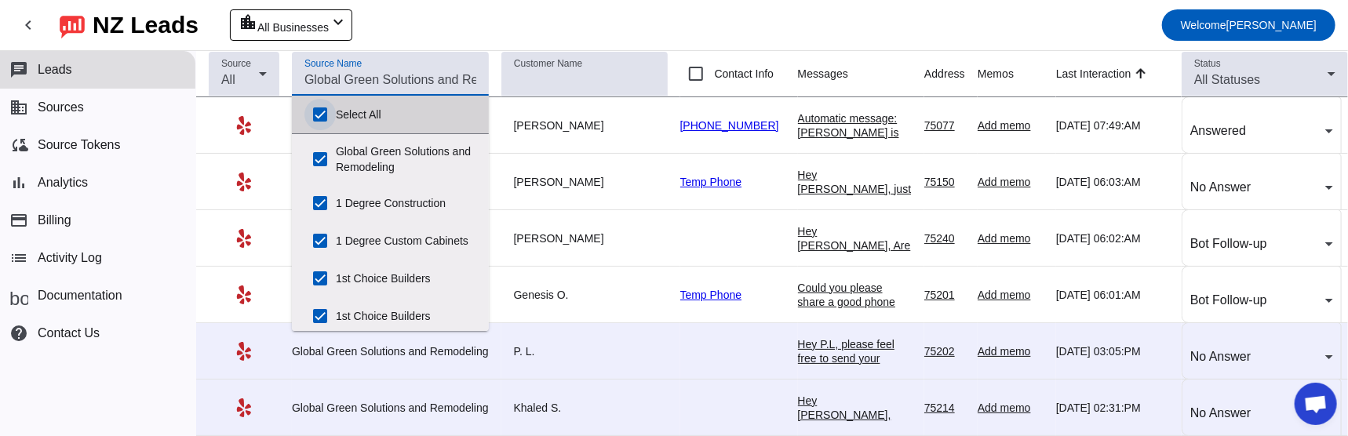
checkbox input "true"
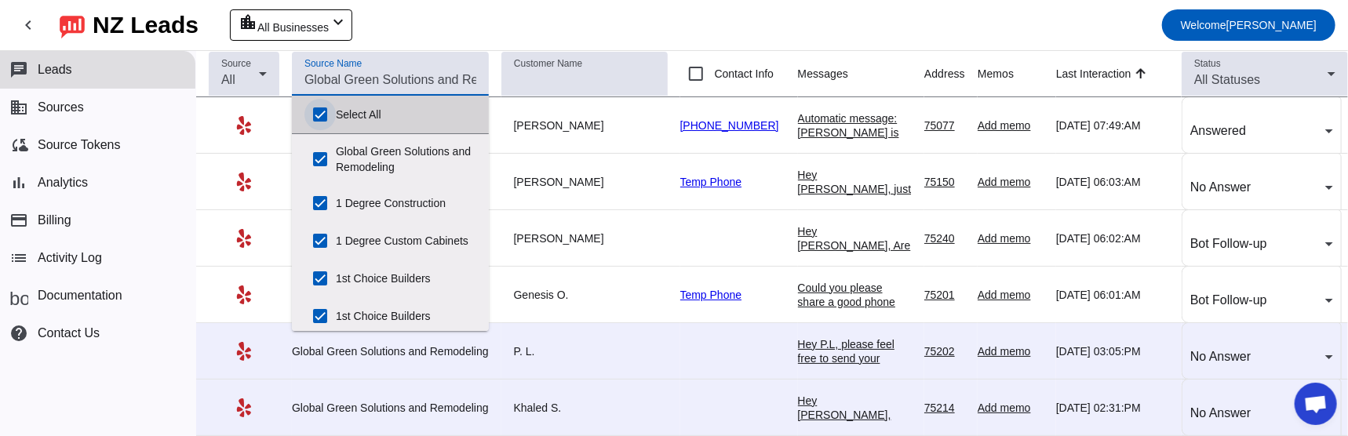
checkbox input "true"
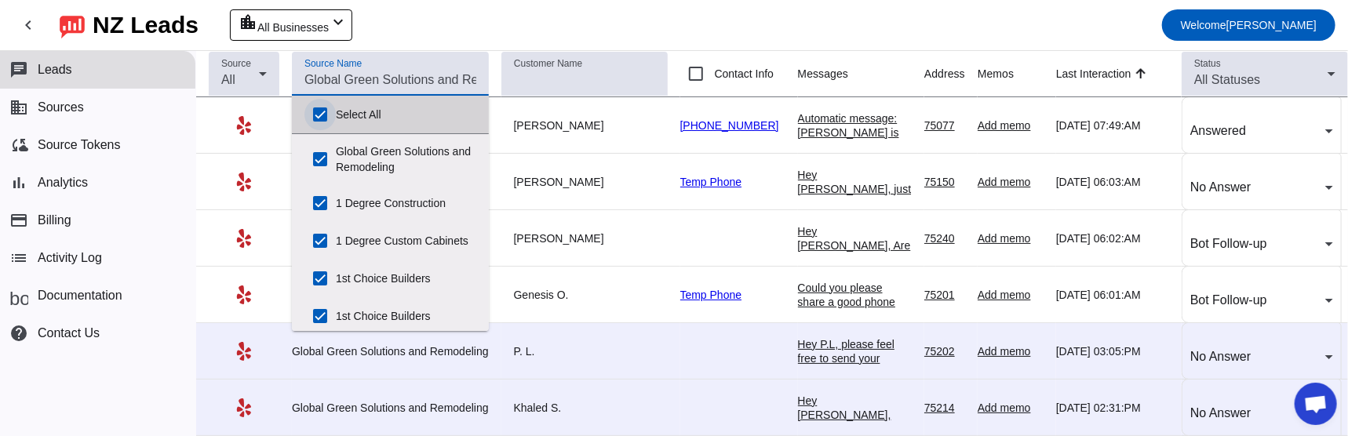
checkbox input "true"
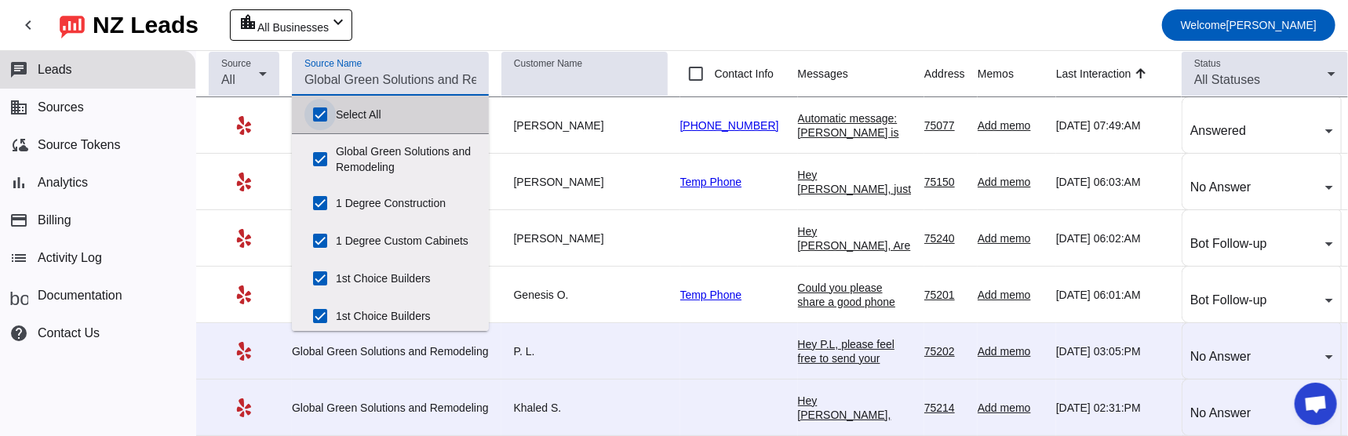
checkbox input "true"
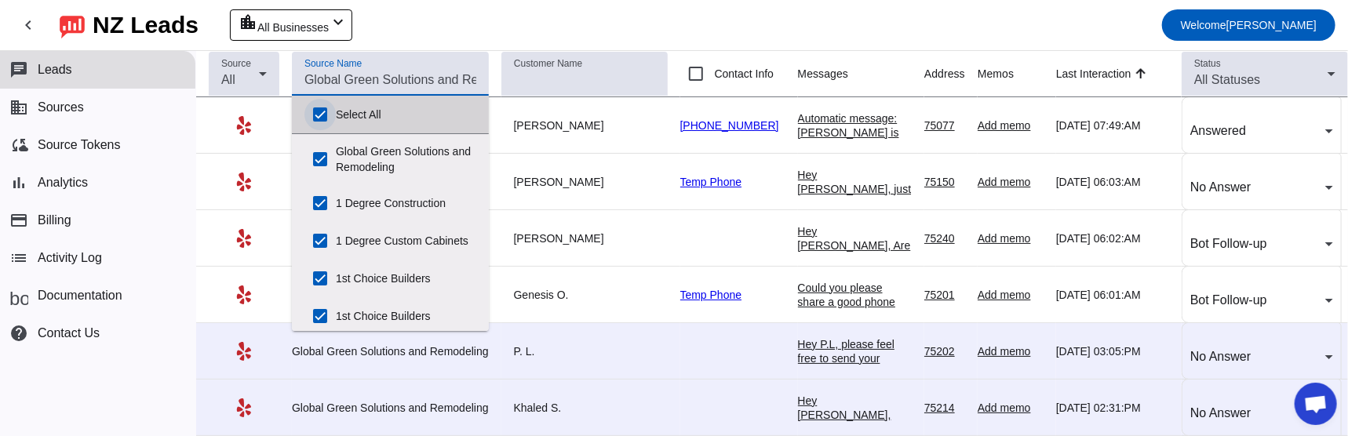
checkbox input "true"
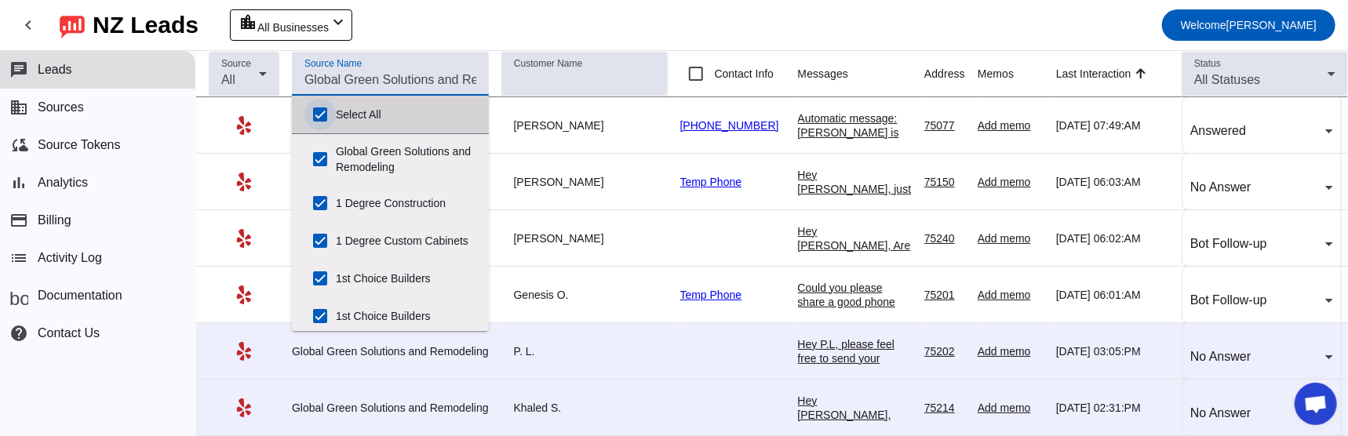
checkbox input "true"
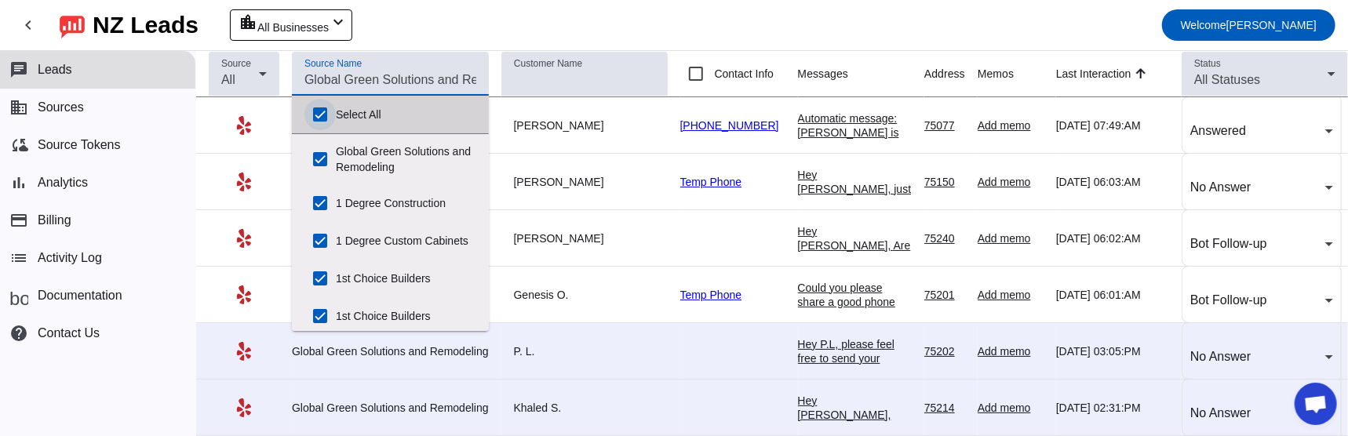
checkbox input "true"
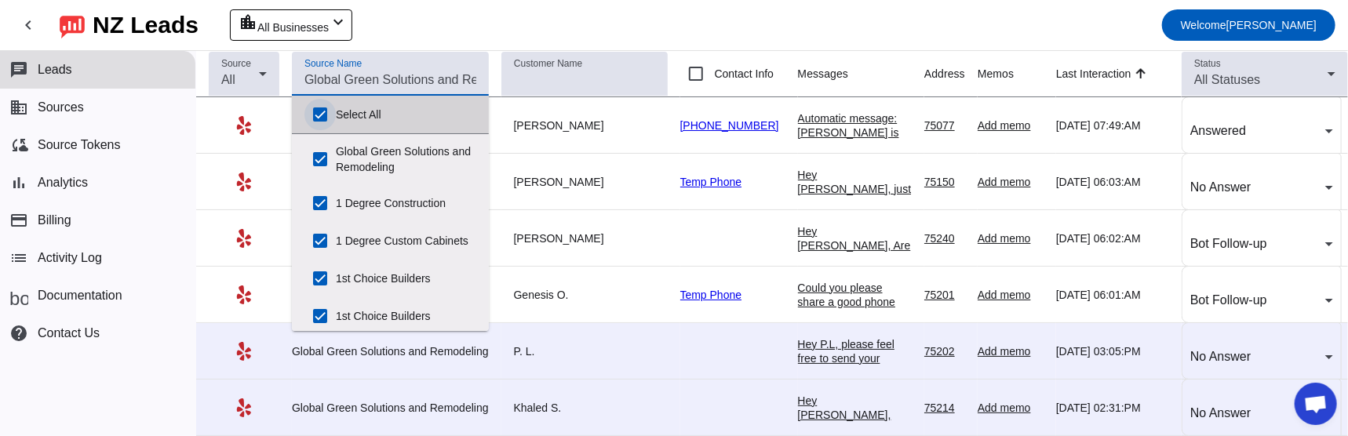
checkbox input "true"
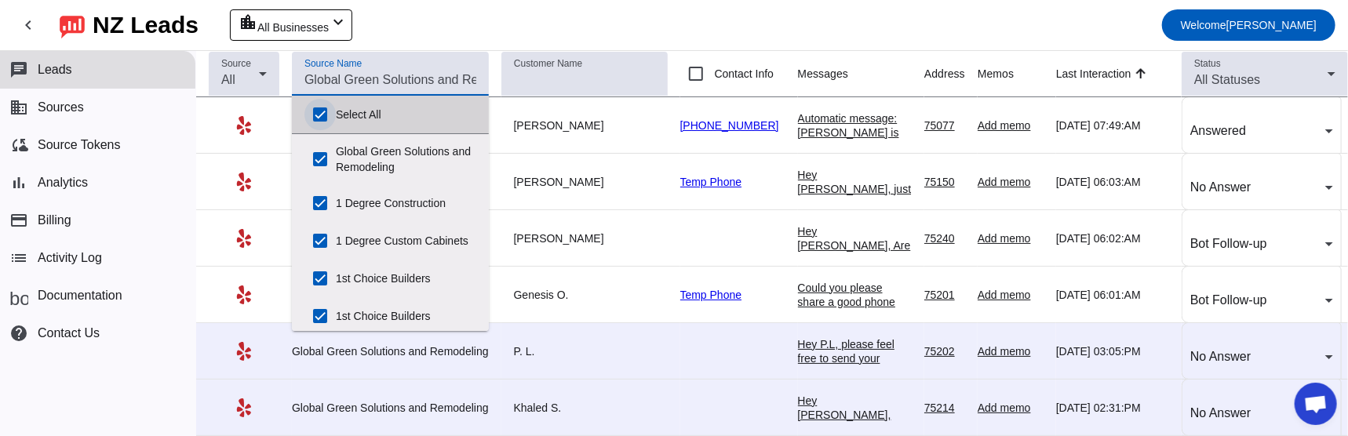
checkbox input "true"
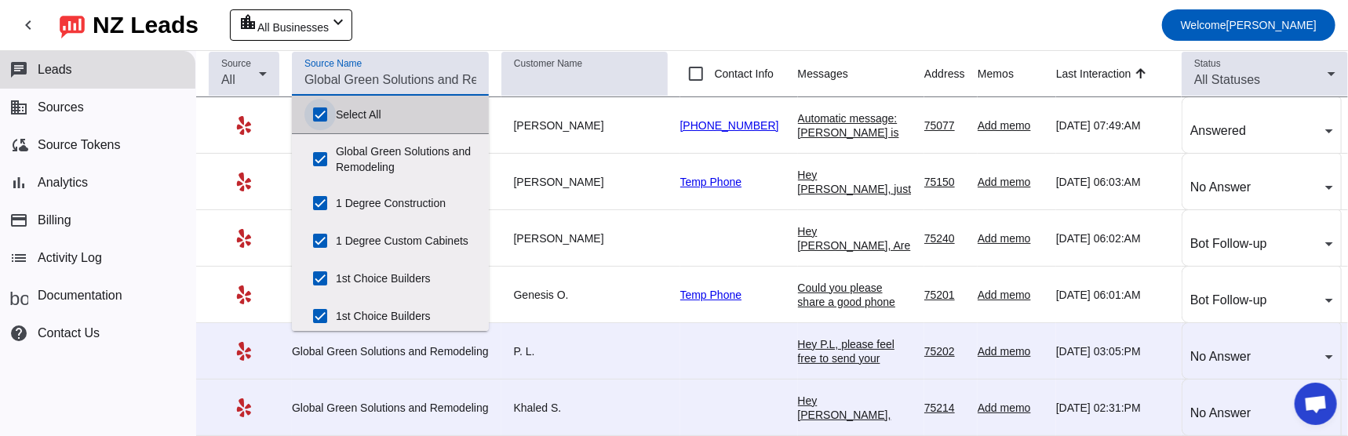
checkbox input "true"
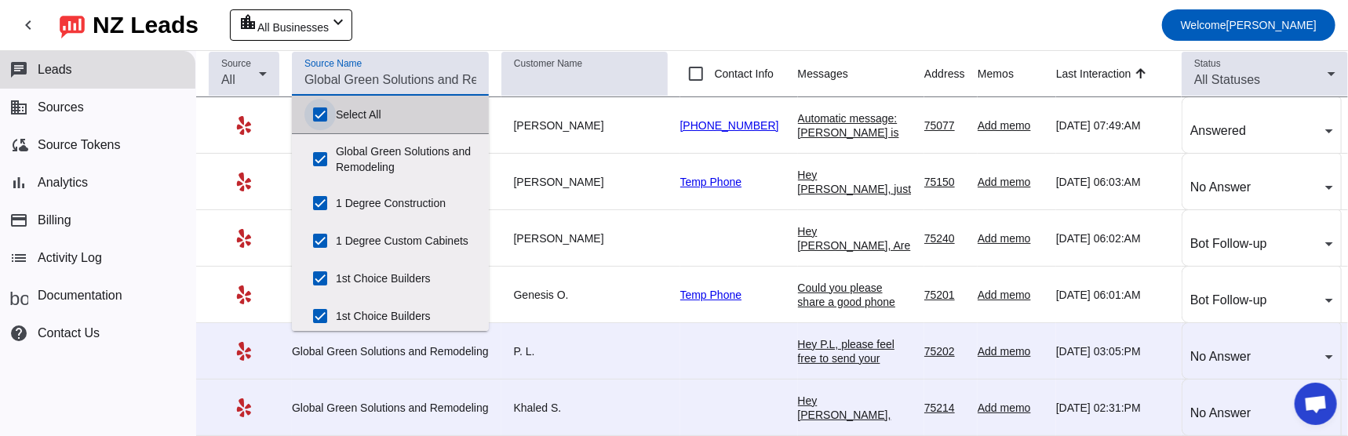
checkbox input "true"
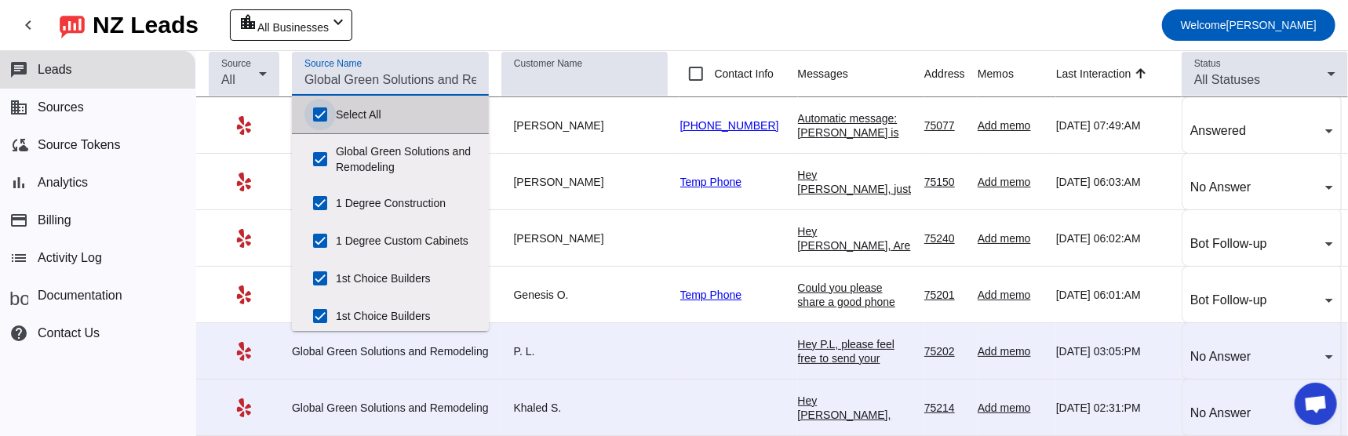
checkbox input "true"
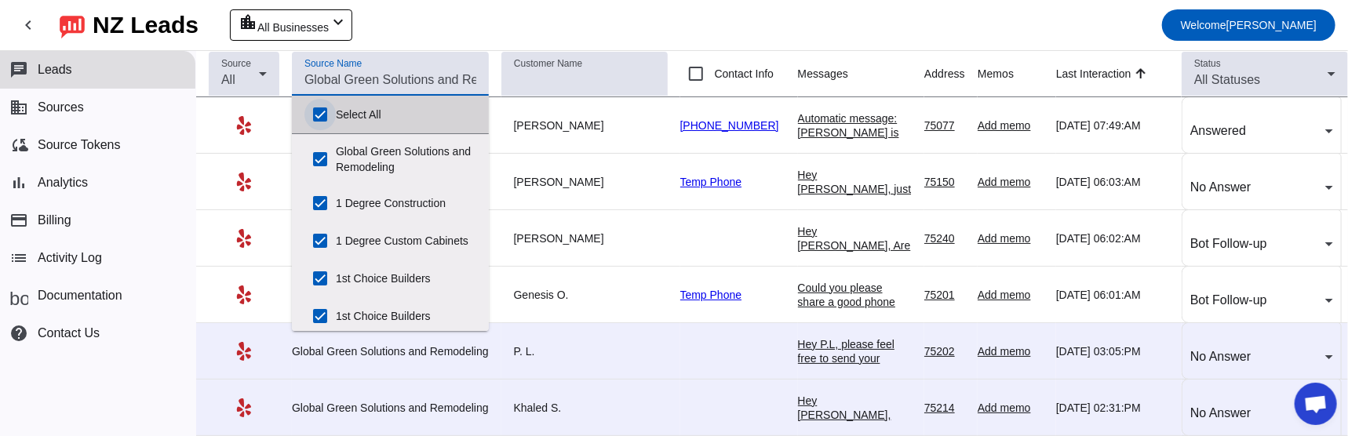
checkbox input "true"
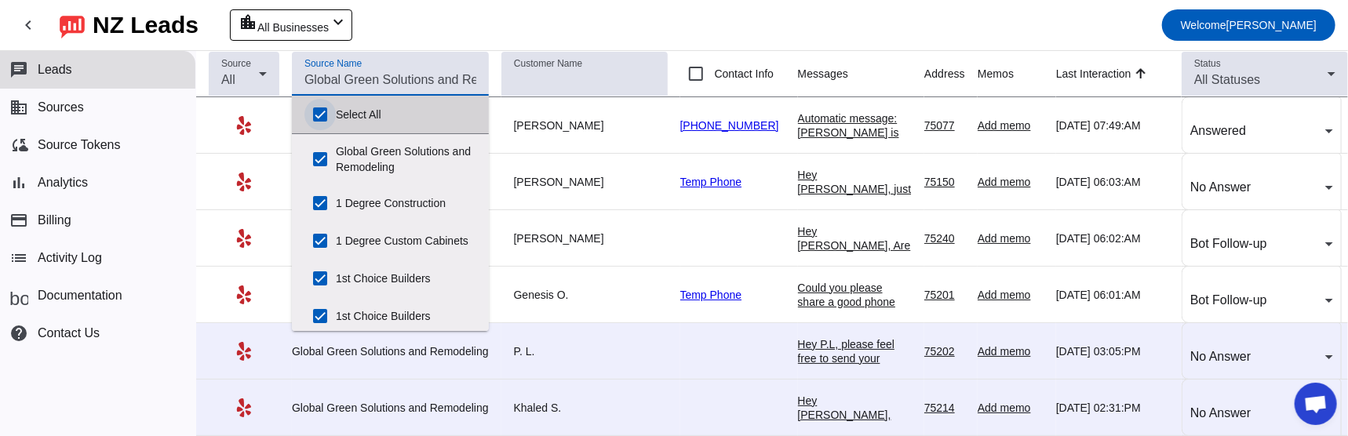
checkbox input "true"
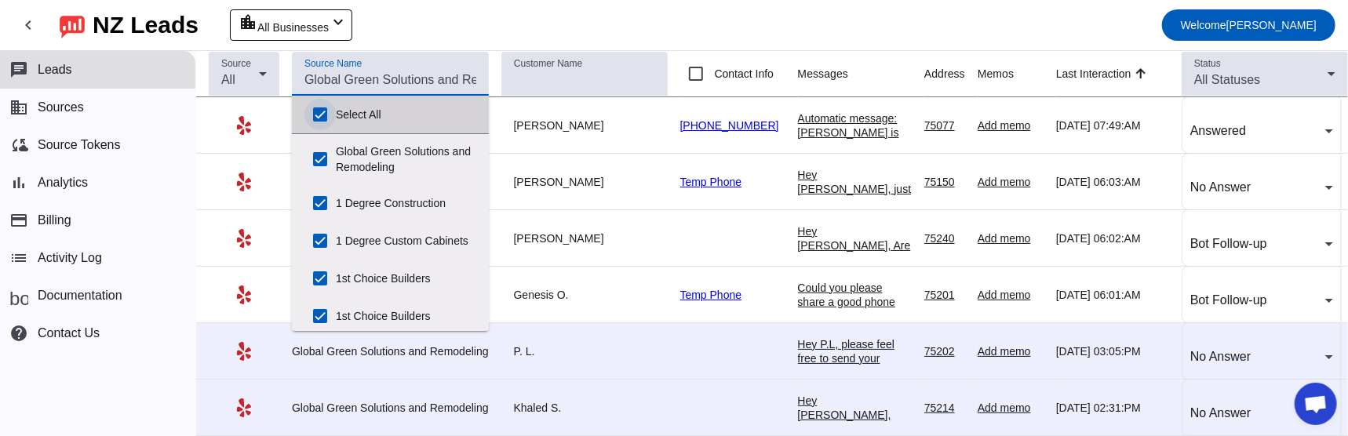
checkbox input "true"
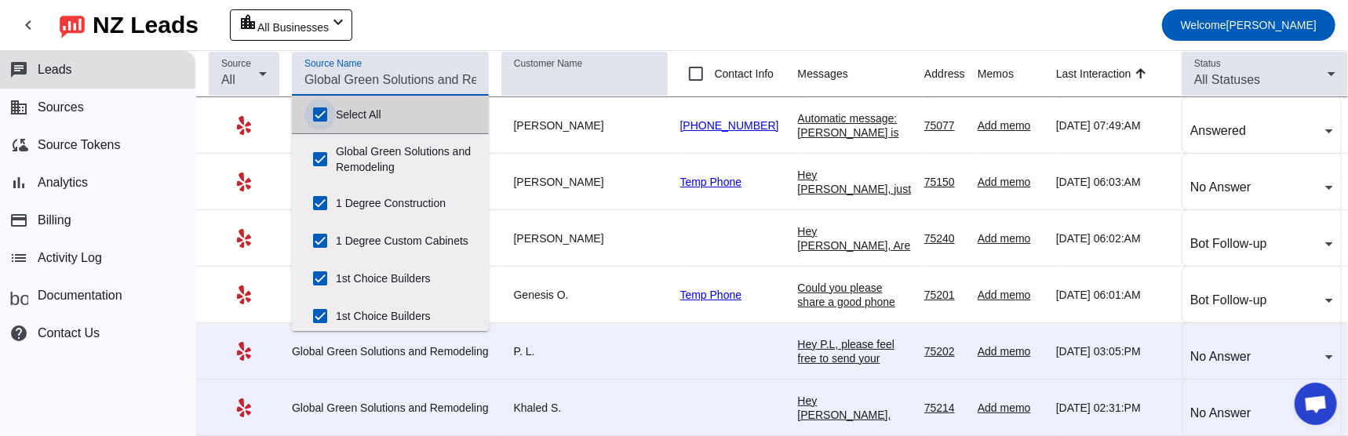
checkbox input "true"
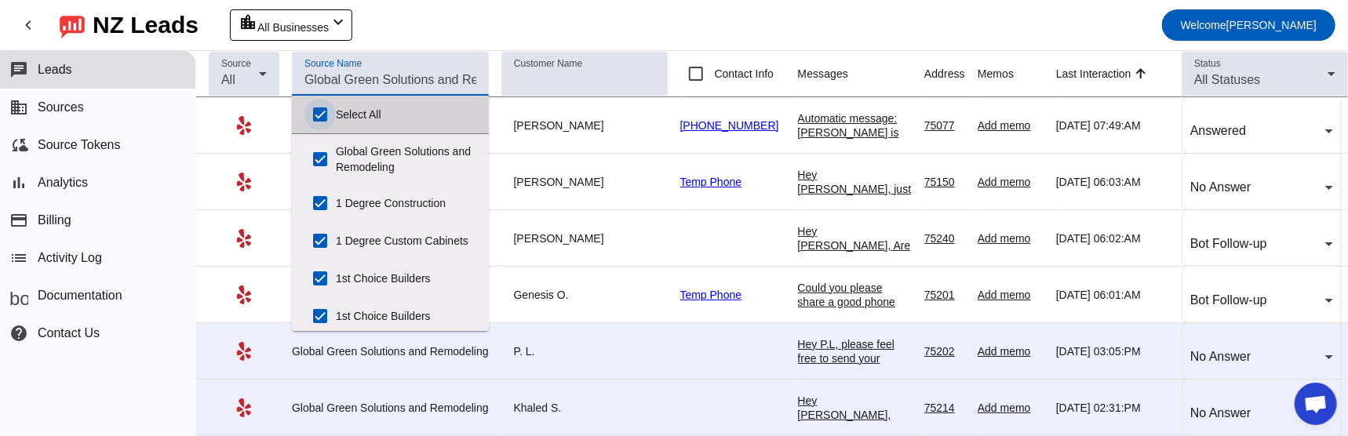
checkbox input "true"
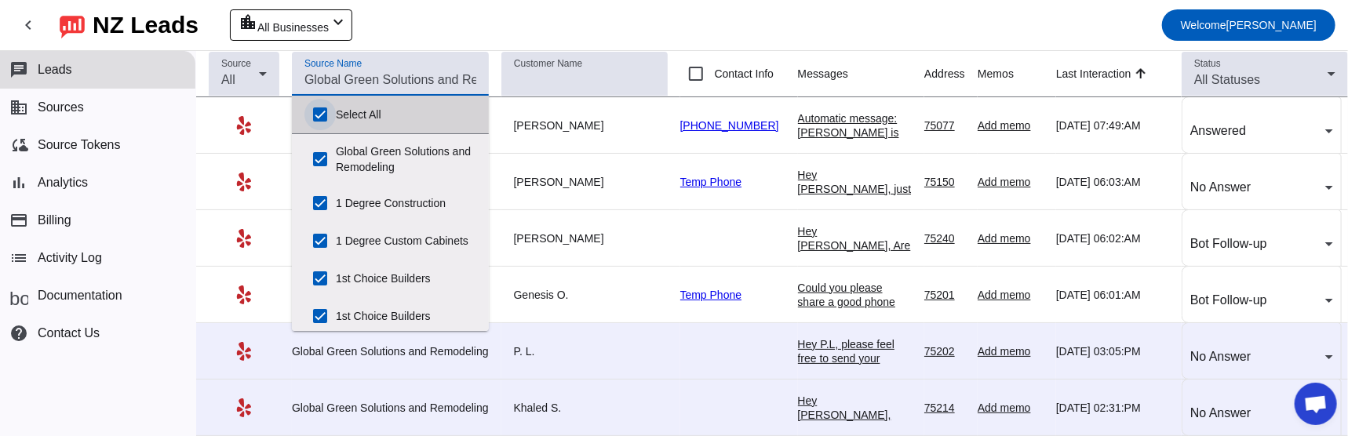
checkbox input "true"
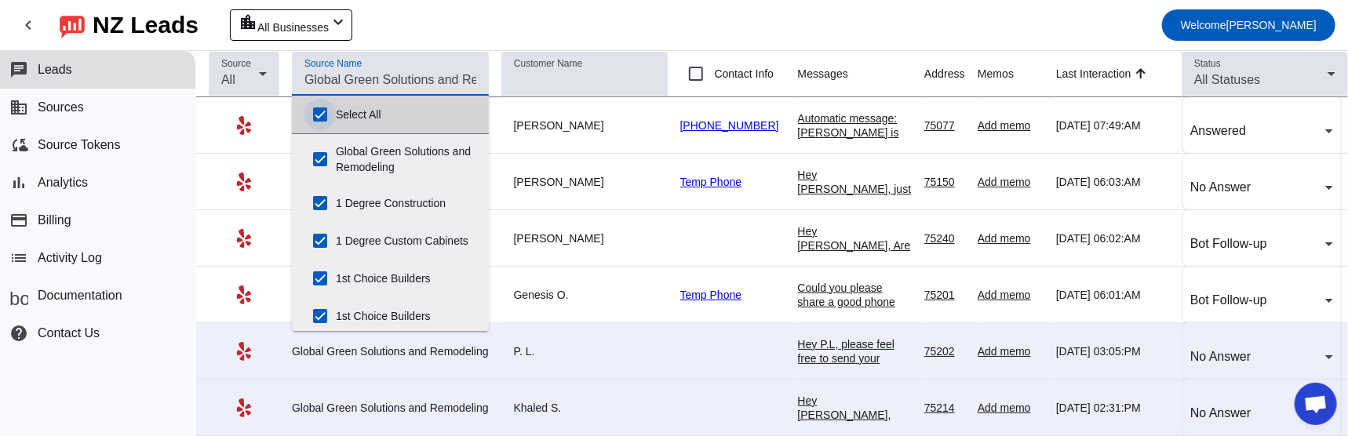
checkbox input "true"
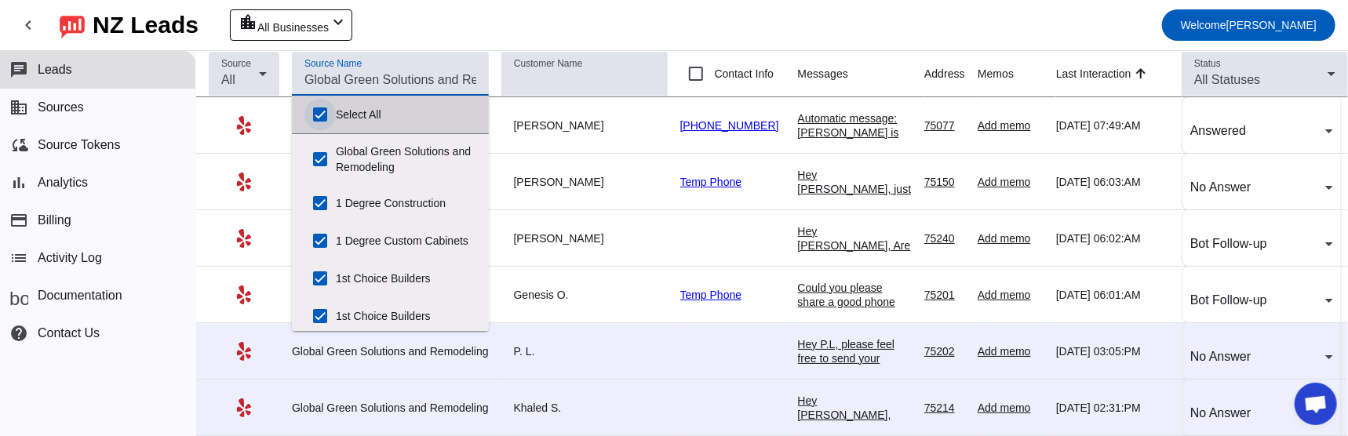
checkbox input "true"
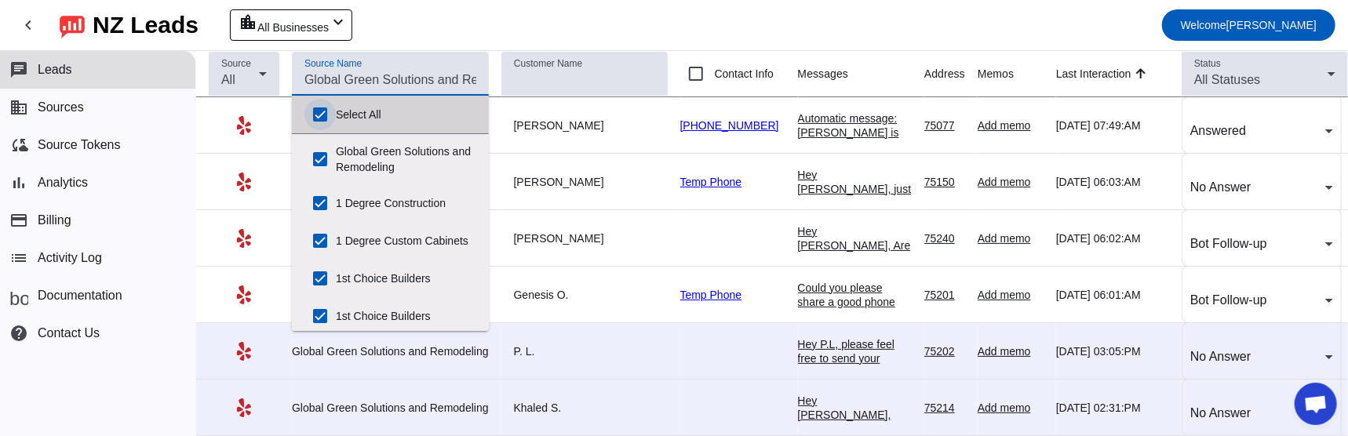
checkbox input "true"
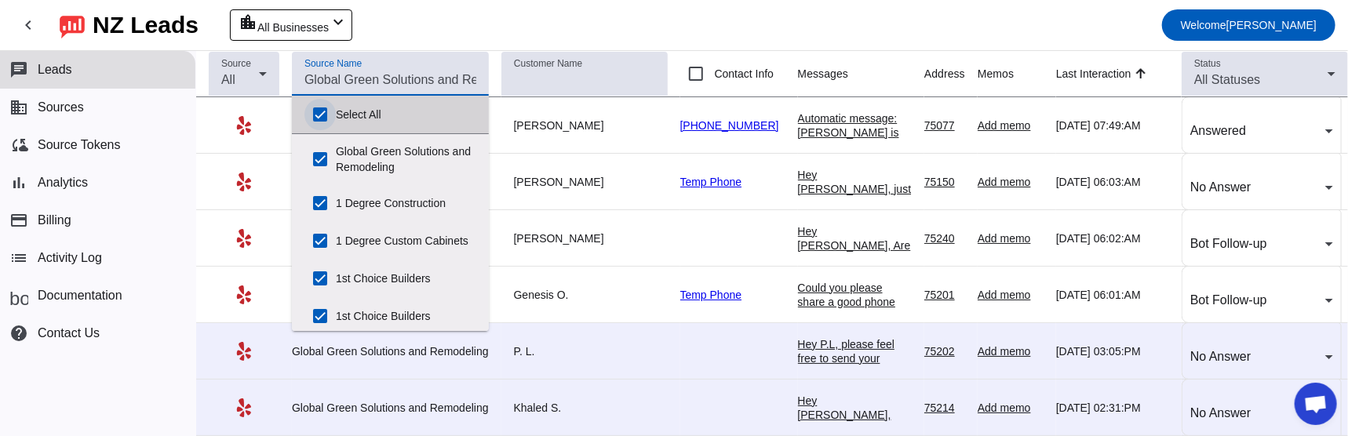
checkbox input "true"
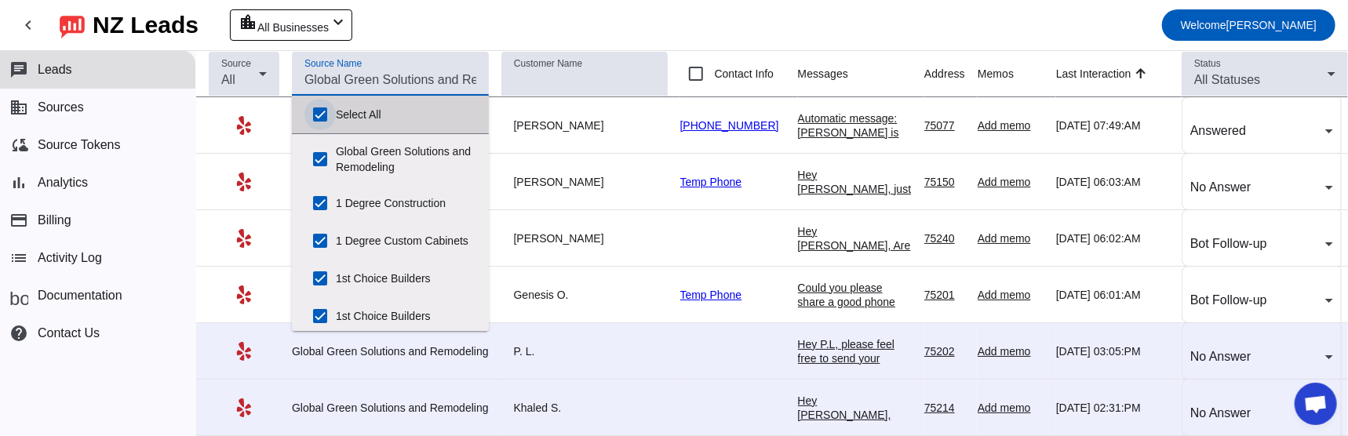
checkbox input "true"
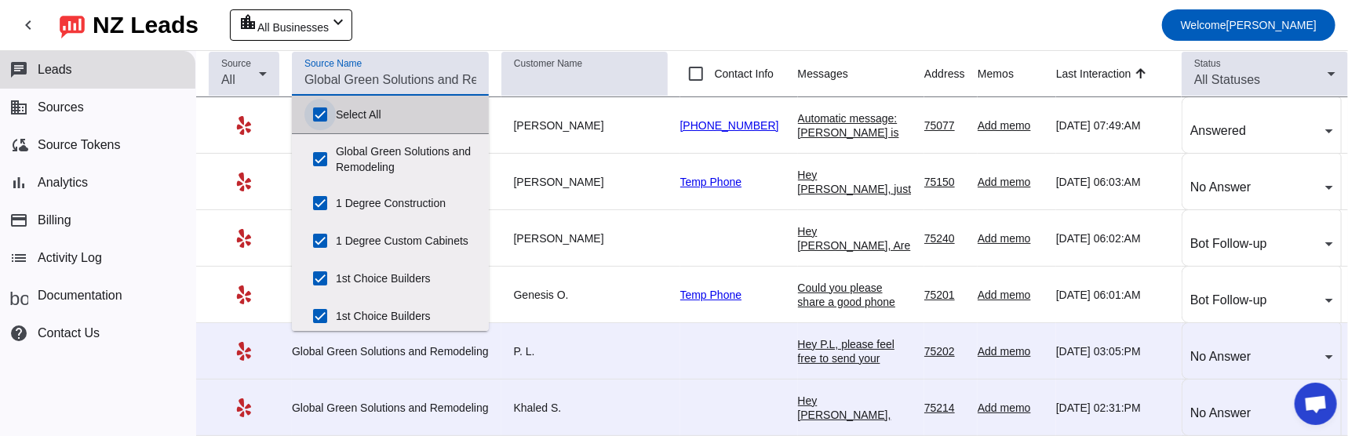
checkbox input "true"
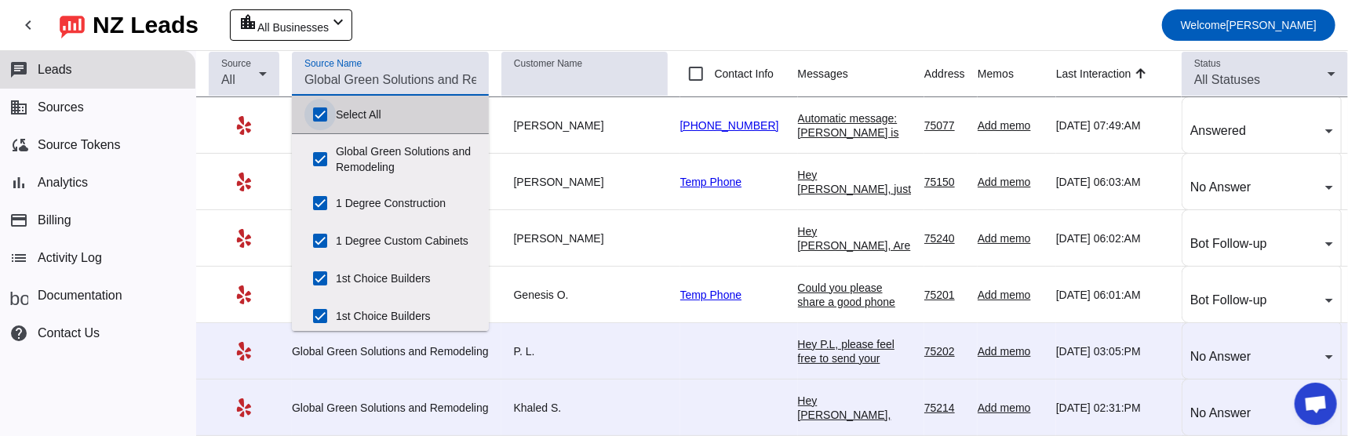
checkbox input "true"
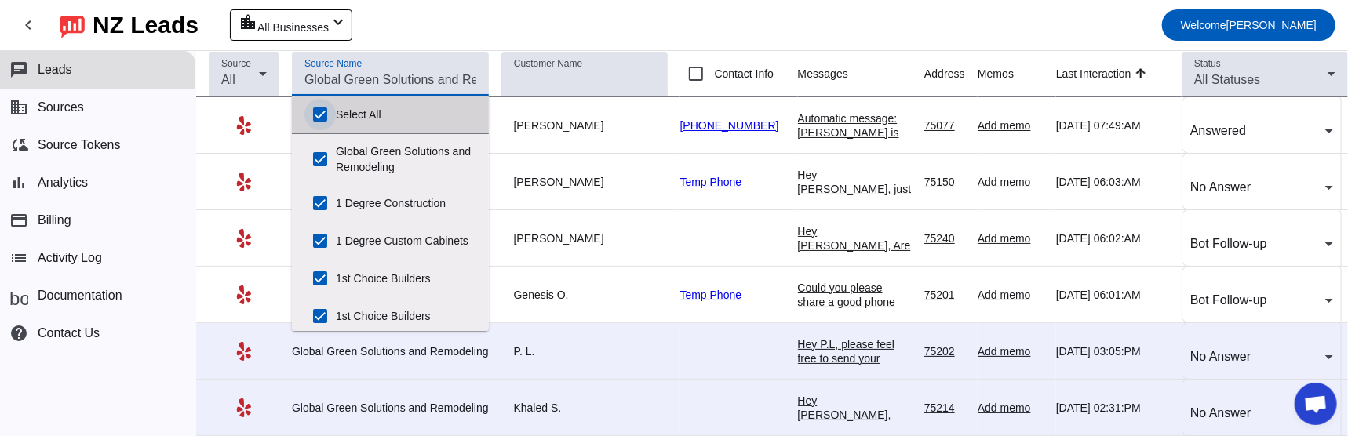
checkbox input "true"
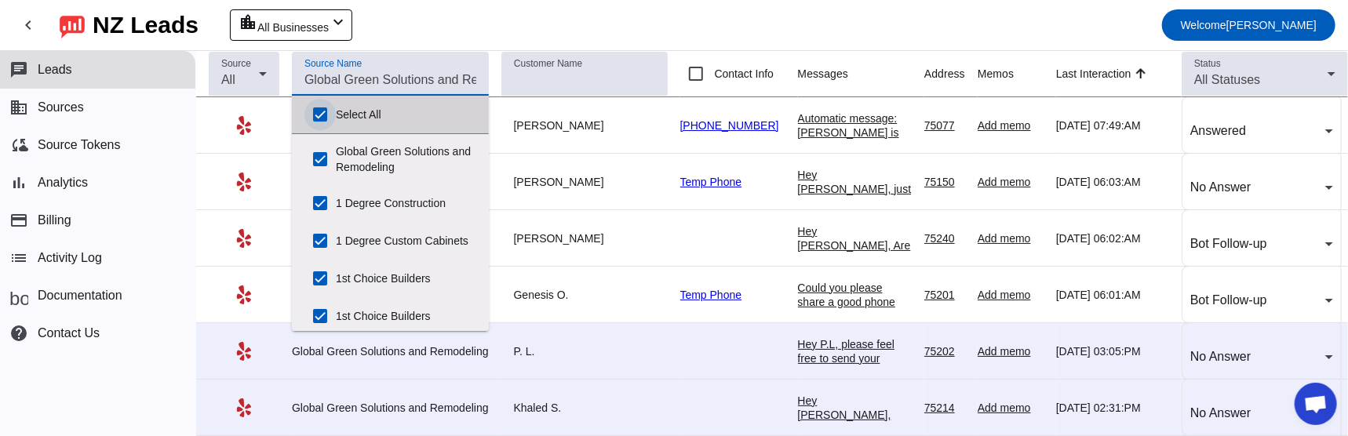
checkbox input "true"
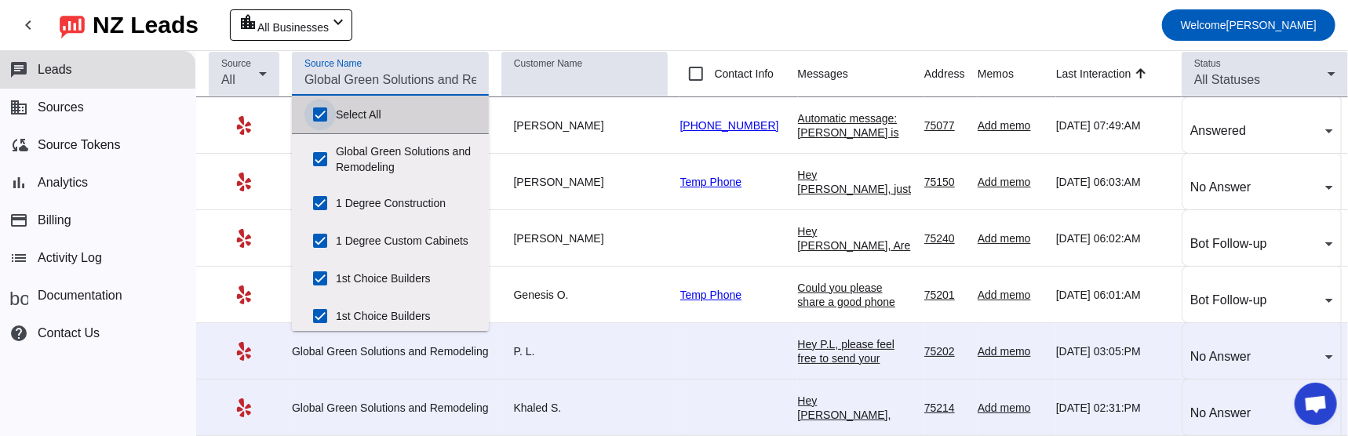
checkbox input "true"
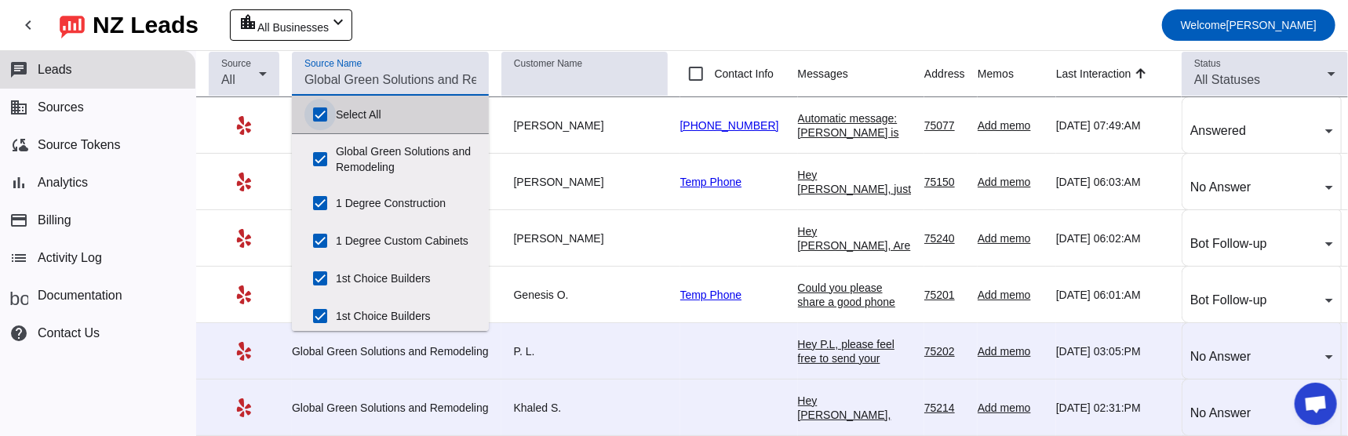
checkbox input "true"
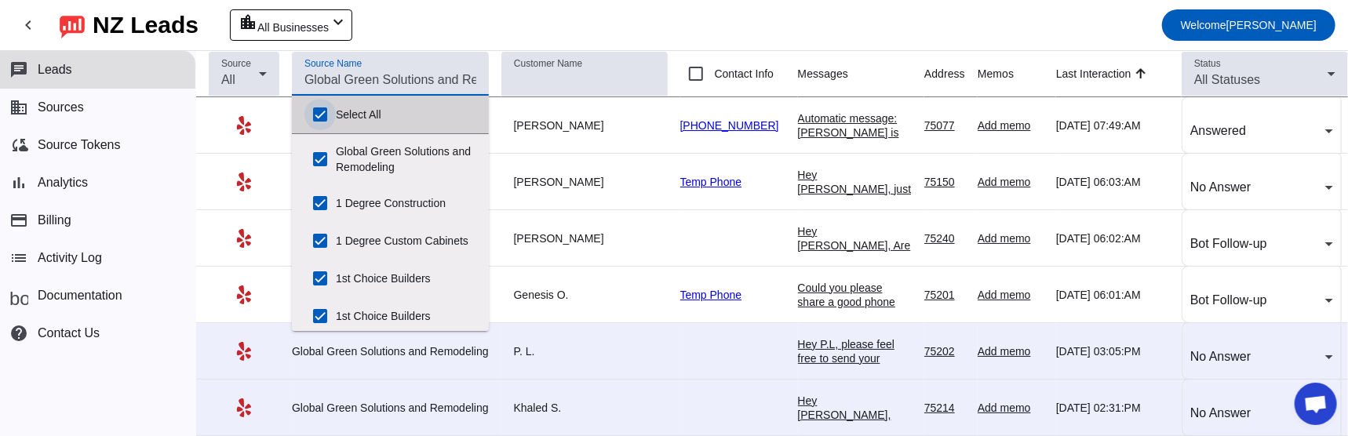
checkbox input "true"
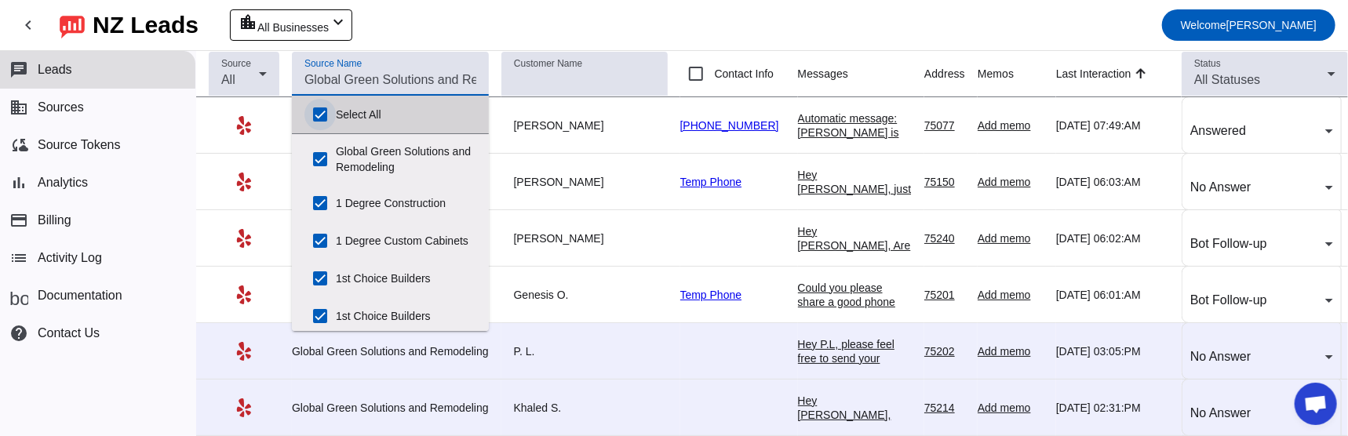
checkbox input "true"
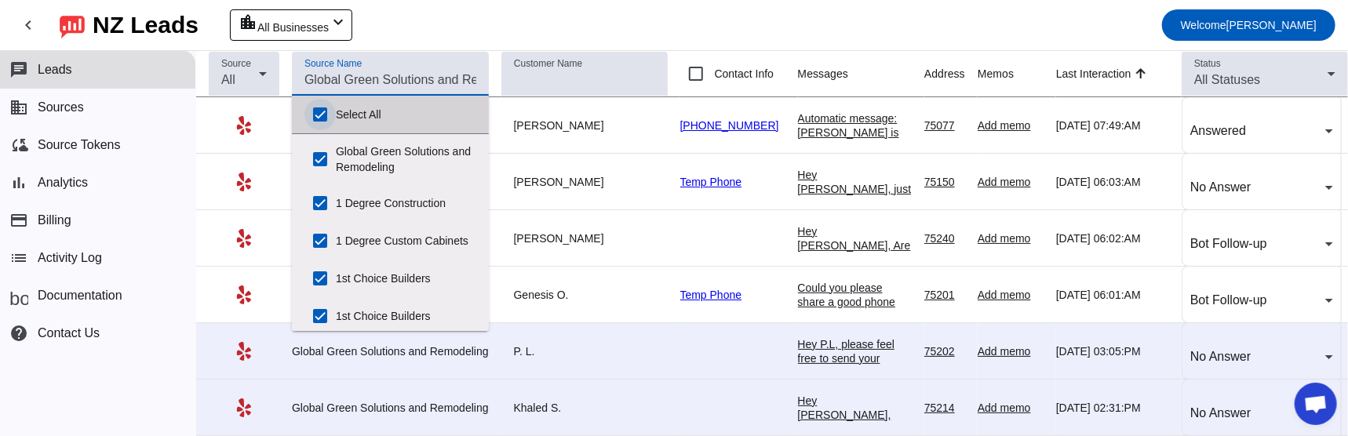
checkbox input "true"
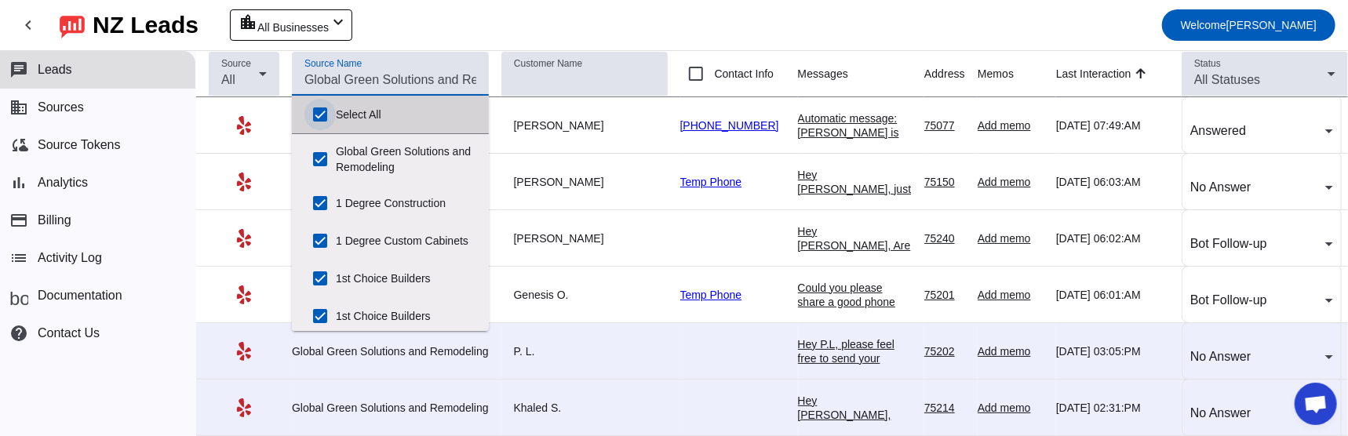
checkbox input "true"
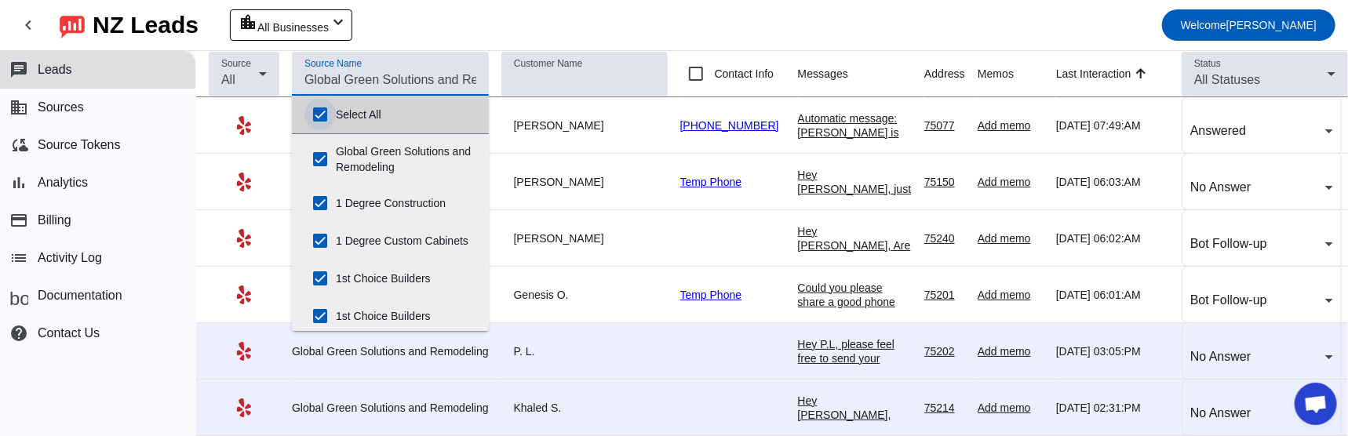
checkbox input "true"
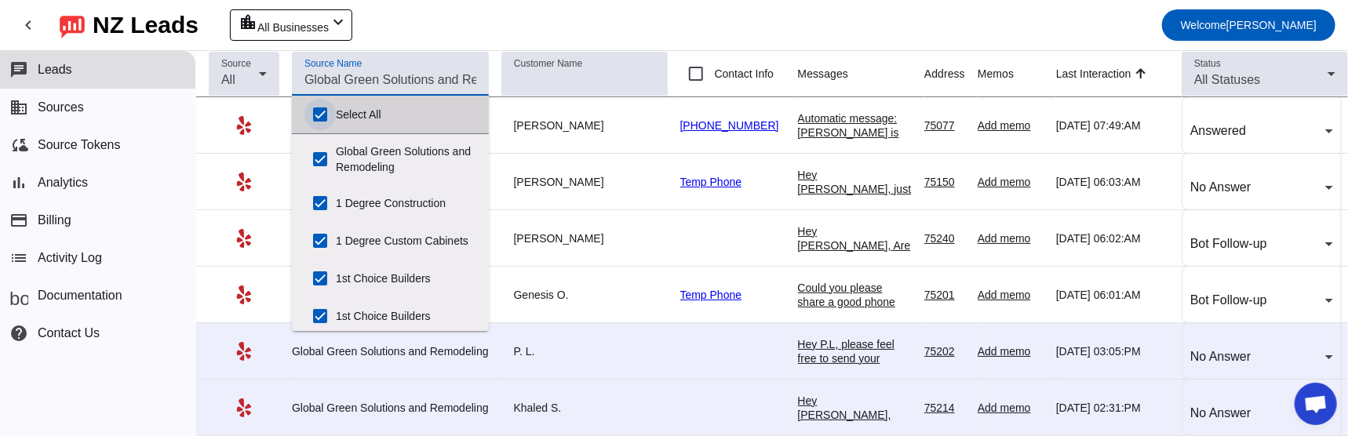
checkbox input "true"
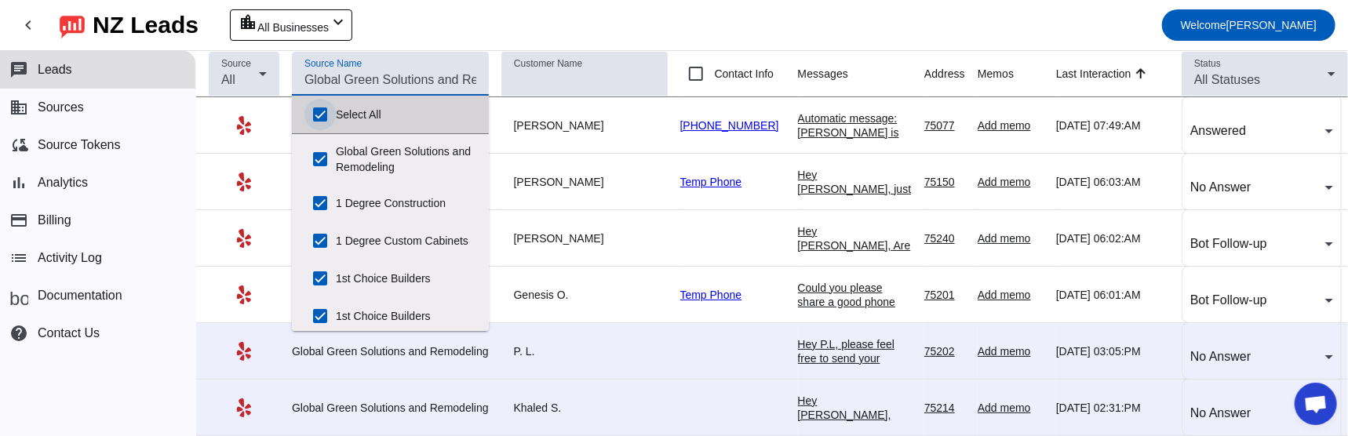
checkbox input "true"
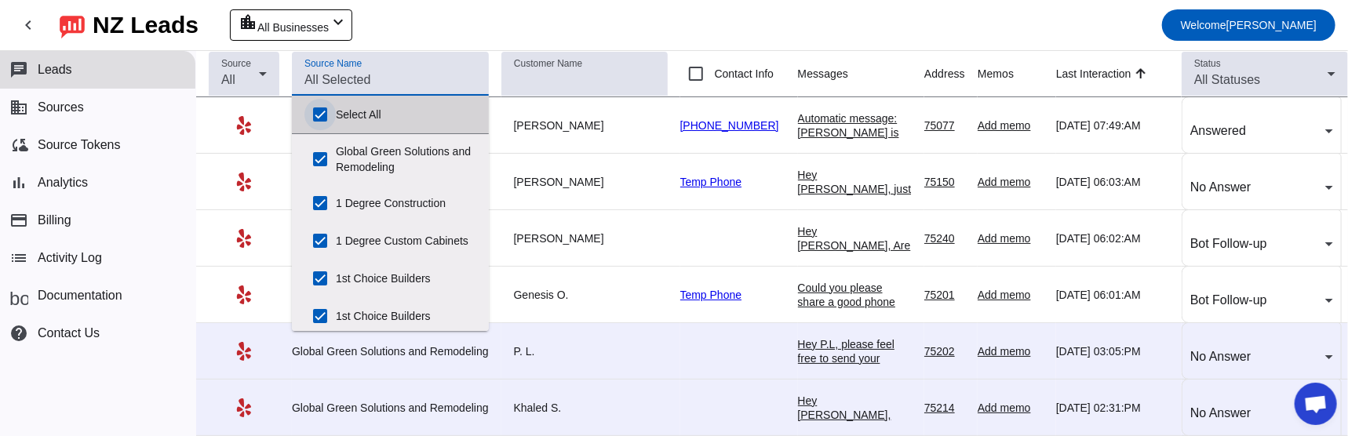
click at [316, 115] on input "Select All" at bounding box center [319, 114] width 31 height 31
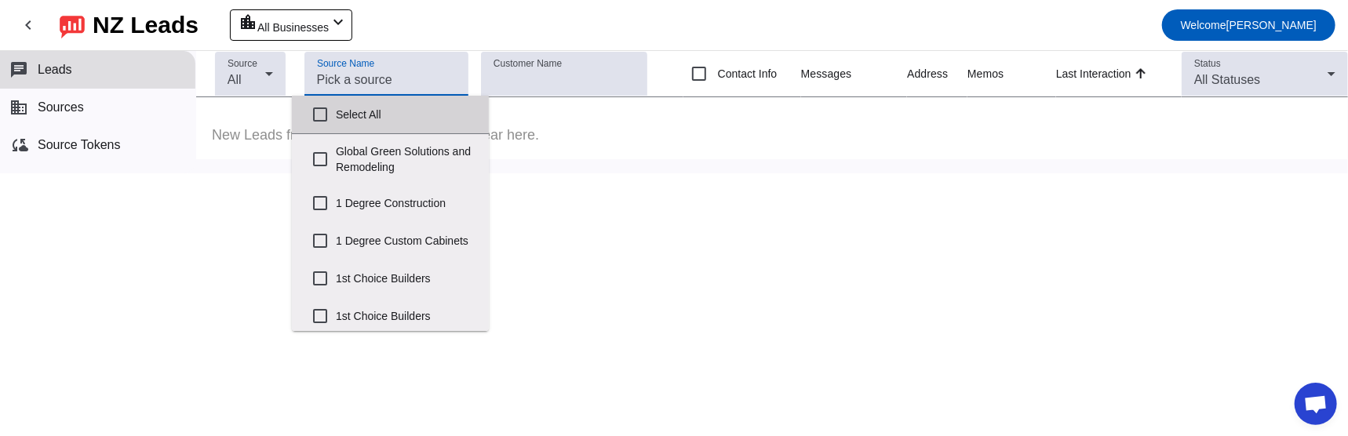
click at [456, 30] on mat-toolbar-row "chevron_left [GEOGRAPHIC_DATA] Leads location_city All Businesses chevron_left …" at bounding box center [674, 25] width 1348 height 50
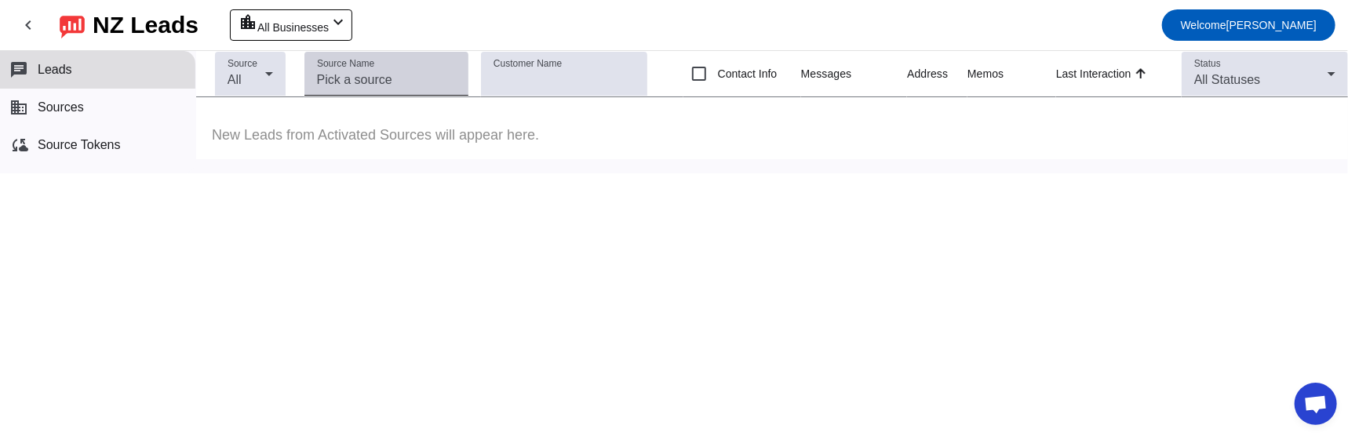
click at [355, 73] on input "Source Name" at bounding box center [387, 80] width 140 height 19
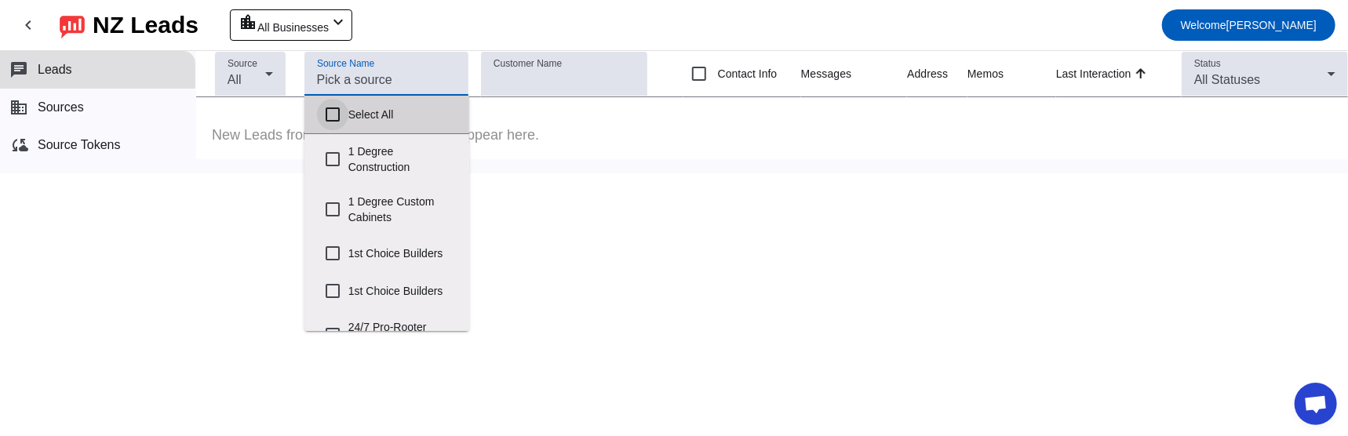
click at [326, 114] on input "Select All" at bounding box center [332, 114] width 31 height 31
click at [469, 28] on mat-toolbar-row "chevron_left [GEOGRAPHIC_DATA] Leads location_city All Businesses chevron_left …" at bounding box center [674, 25] width 1348 height 50
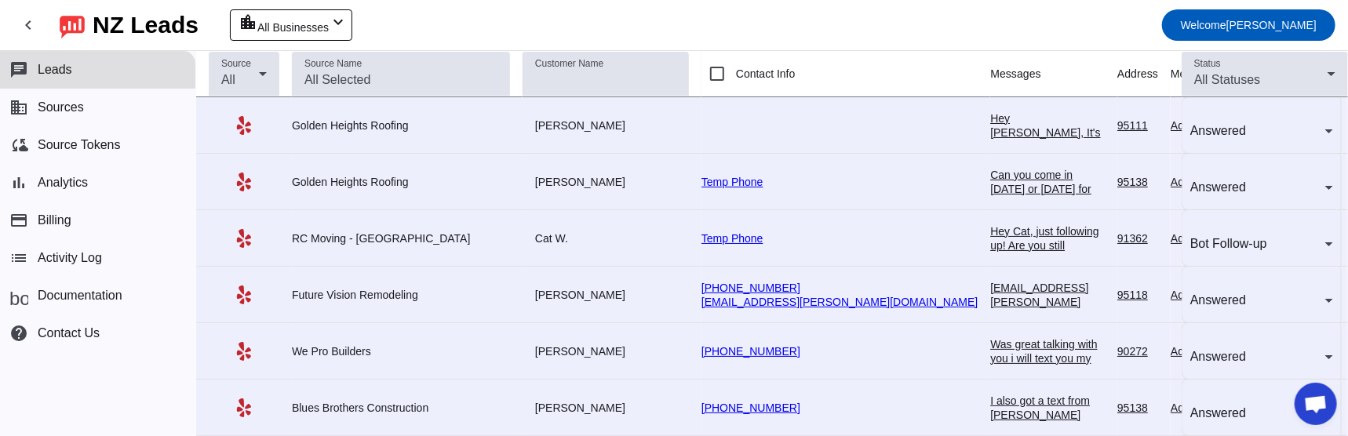
click at [990, 113] on div "Hey [PERSON_NAME], It's Amit from [GEOGRAPHIC_DATA] Roofing. Are you still inte…" at bounding box center [1047, 203] width 115 height 184
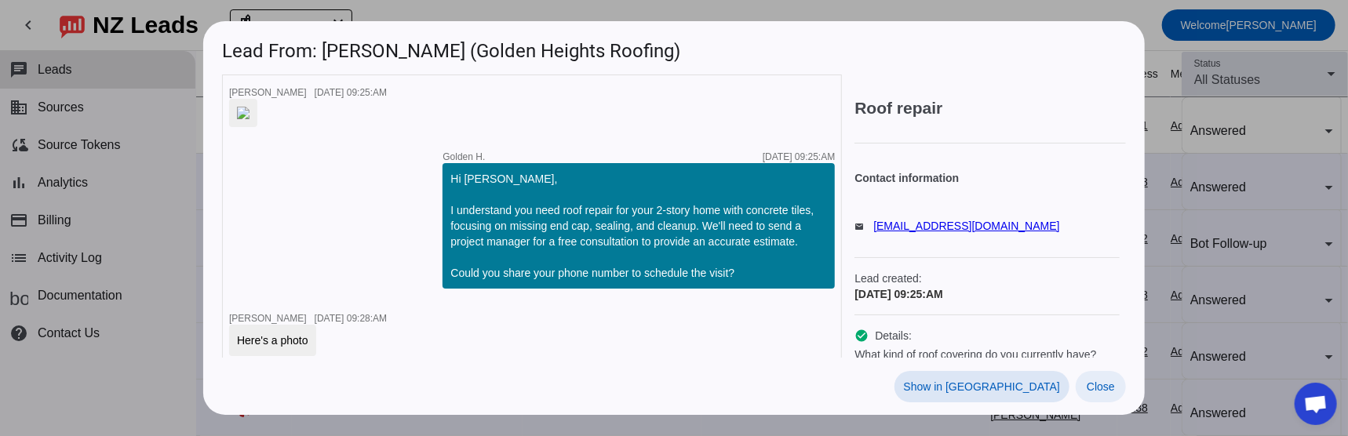
click at [1107, 393] on span "Close" at bounding box center [1101, 387] width 28 height 13
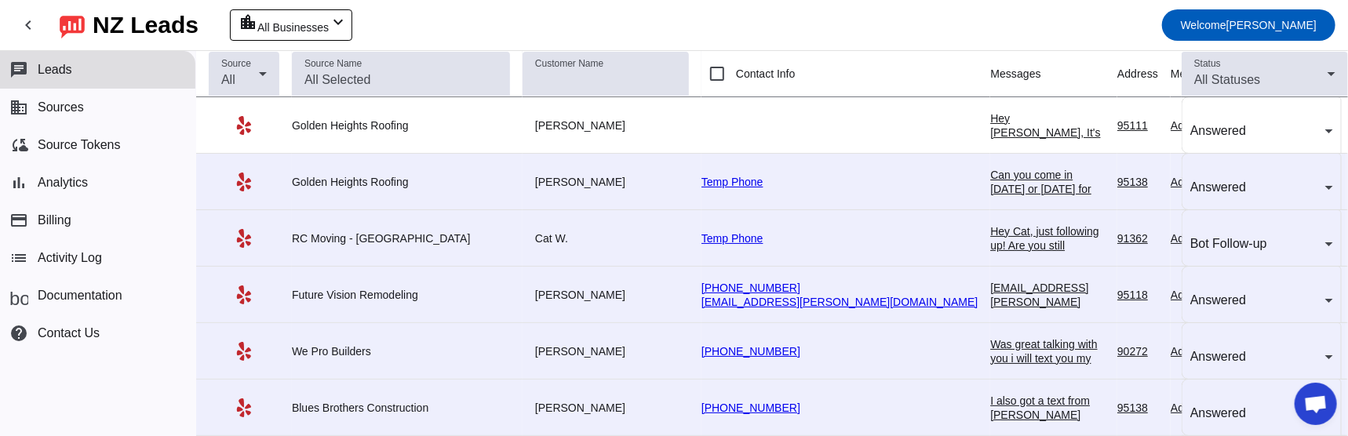
click at [990, 170] on div "Can you come in [DATE] or [DATE] for free quote ?" at bounding box center [1047, 189] width 115 height 42
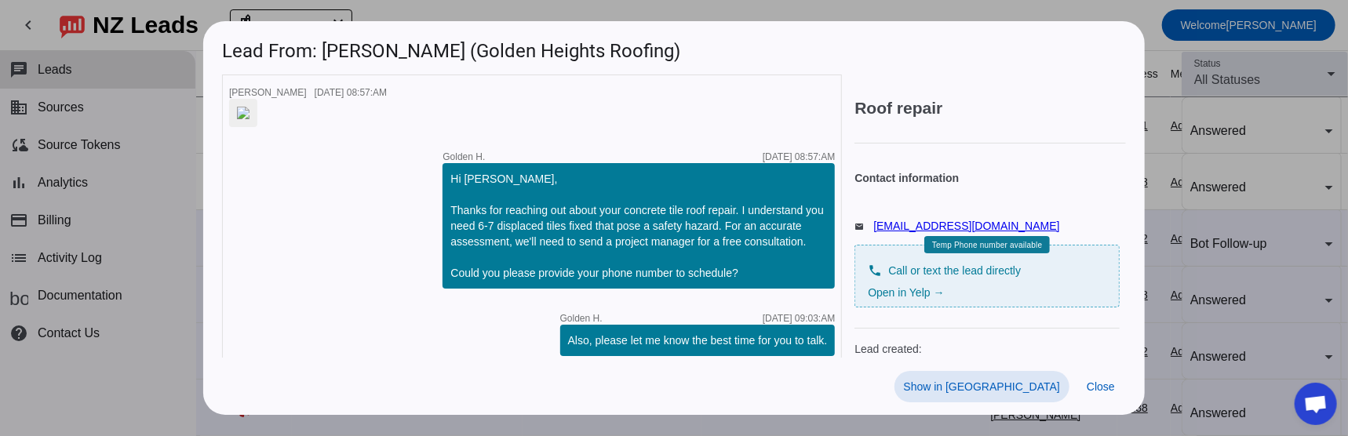
scroll to position [753, 0]
click at [1098, 393] on span "Close" at bounding box center [1101, 387] width 28 height 13
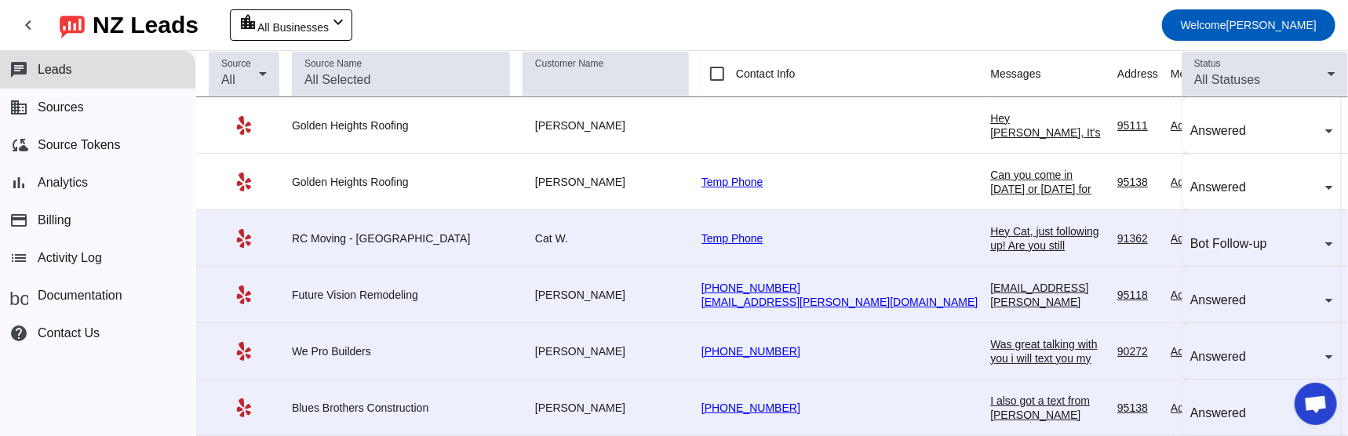
scroll to position [0, 0]
click at [990, 224] on div "Hey Cat, just following up! Are you still interested in getting a moving estima…" at bounding box center [1047, 308] width 115 height 169
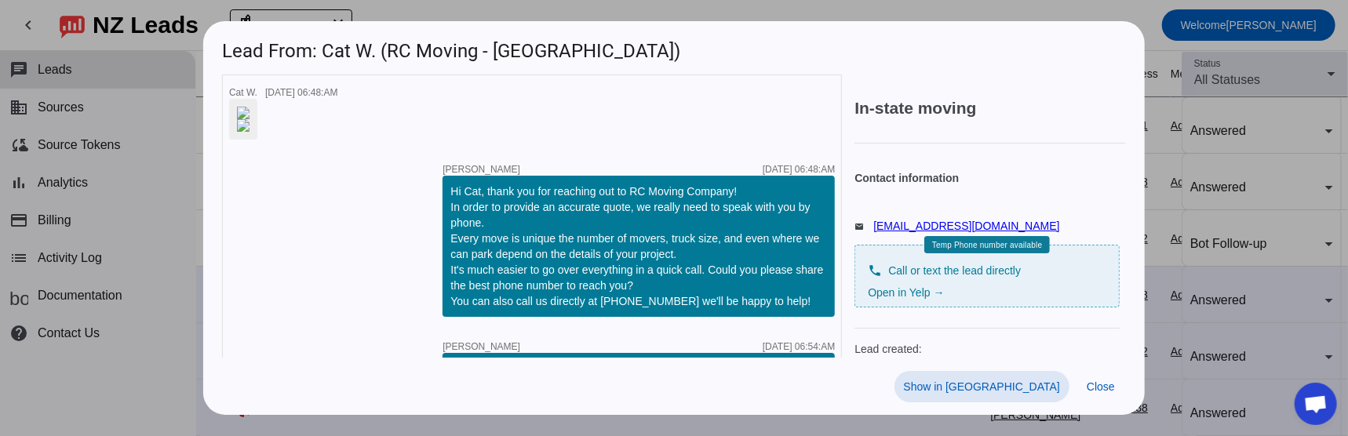
scroll to position [603, 0]
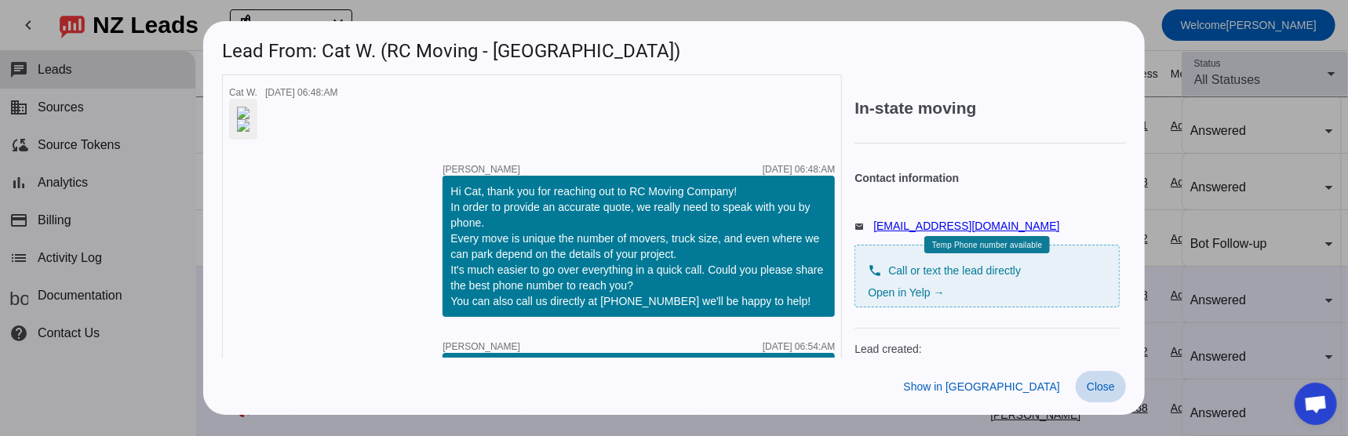
click at [1100, 393] on span "Close" at bounding box center [1101, 387] width 28 height 13
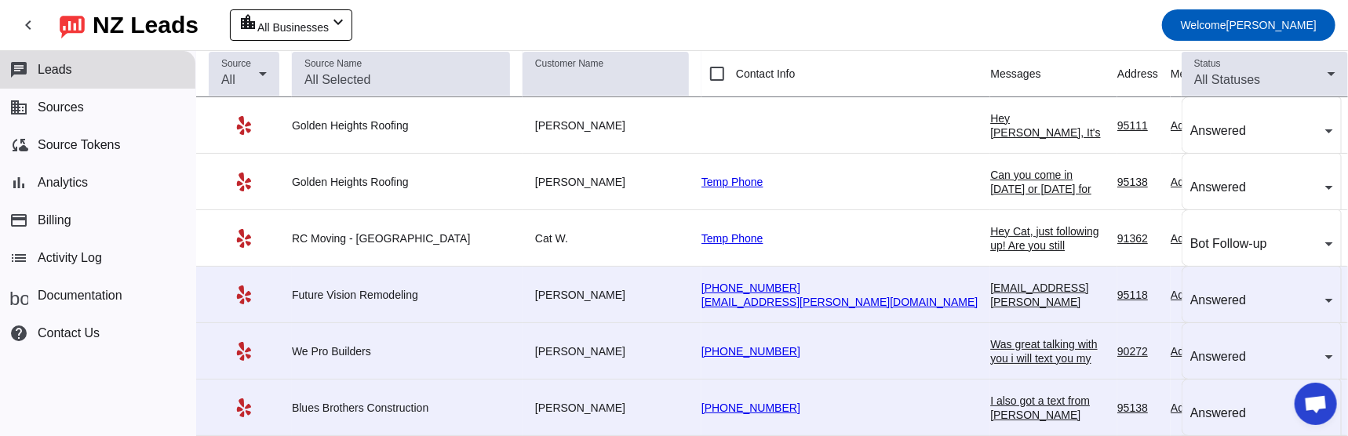
click at [990, 337] on div "Was great talking with you i will text you my business card shortly" at bounding box center [1047, 358] width 115 height 42
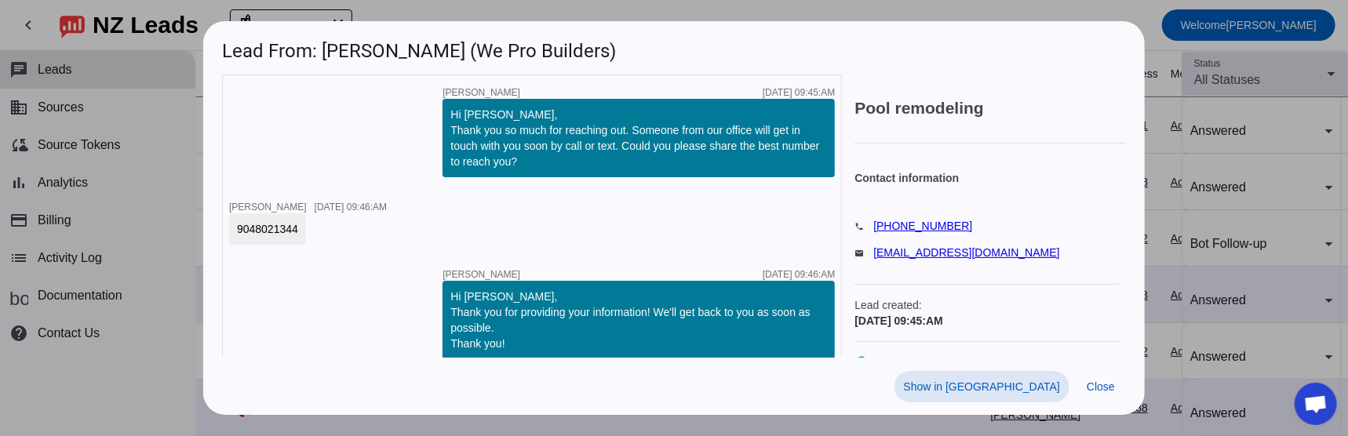
scroll to position [204, 0]
click at [1105, 393] on span "Close" at bounding box center [1101, 387] width 28 height 13
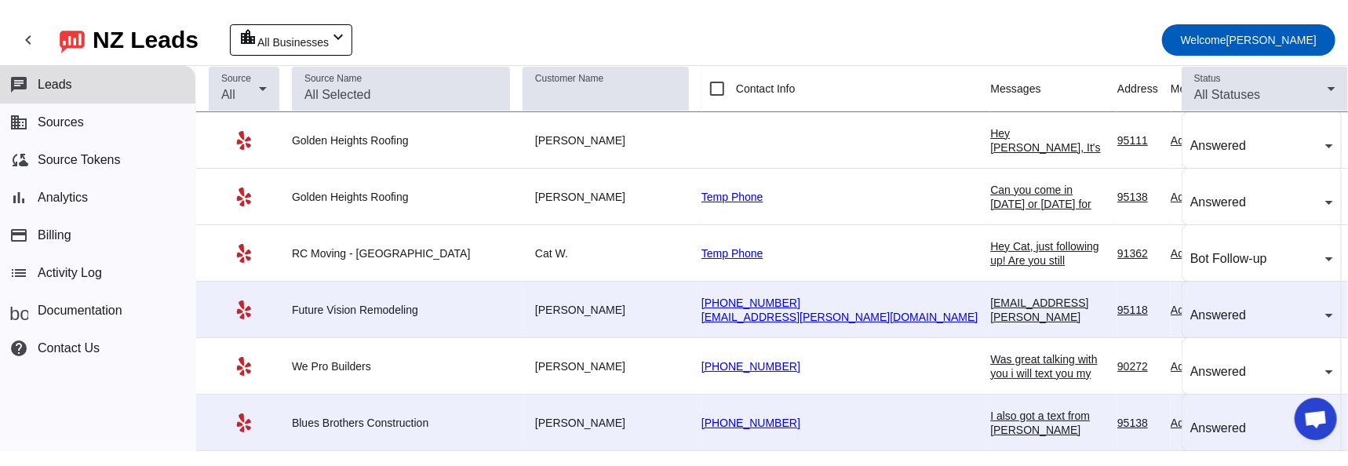
scroll to position [78, 0]
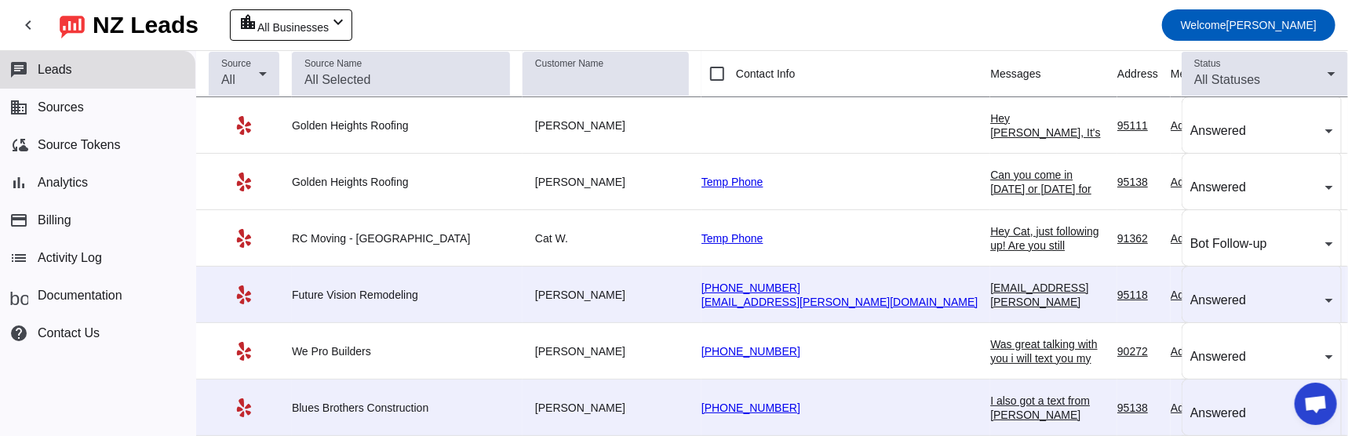
click at [503, 24] on mat-toolbar-row "chevron_left [GEOGRAPHIC_DATA] Leads location_city All Businesses chevron_left …" at bounding box center [674, 25] width 1348 height 50
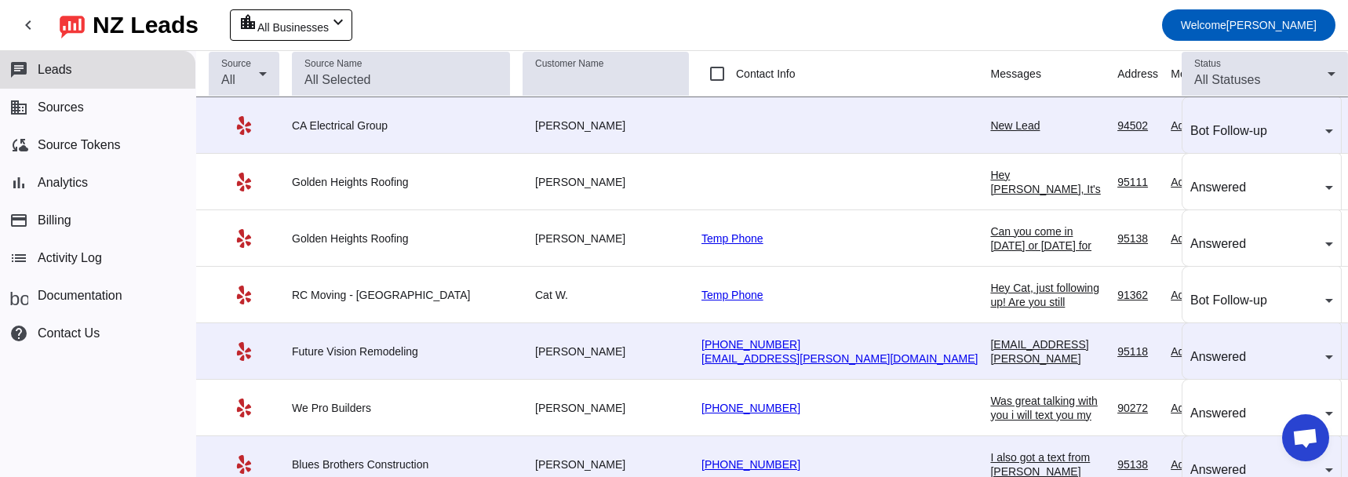
scroll to position [0, 0]
